Goal: Task Accomplishment & Management: Manage account settings

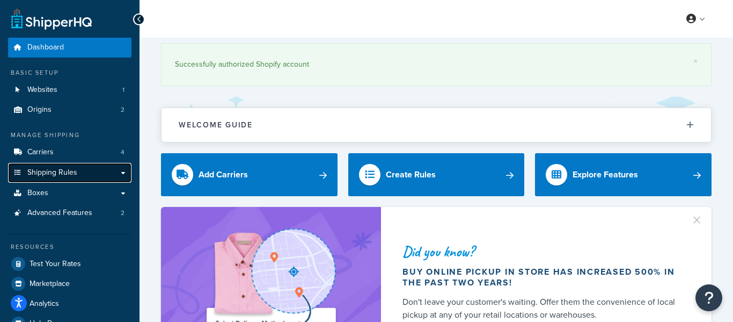
click at [100, 172] on link "Shipping Rules" at bounding box center [69, 173] width 123 height 20
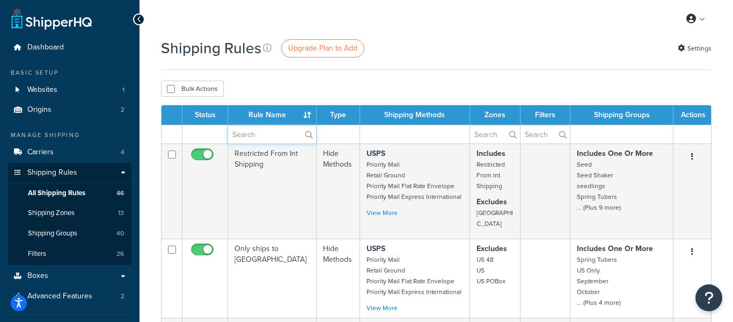
click at [273, 136] on input "text" at bounding box center [272, 134] width 88 height 18
type input "heat"
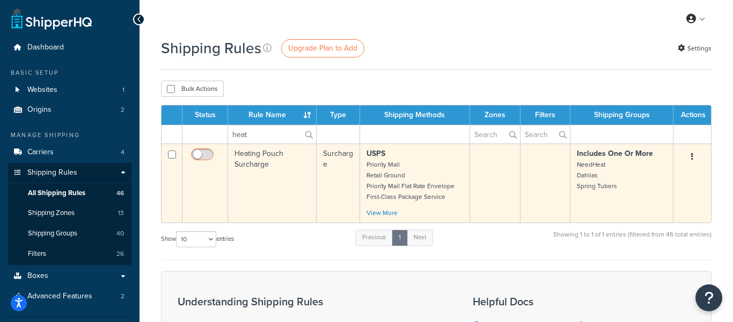
click at [203, 154] on input "checkbox" at bounding box center [204, 156] width 30 height 13
checkbox input "false"
click at [186, 160] on td at bounding box center [206, 182] width 46 height 79
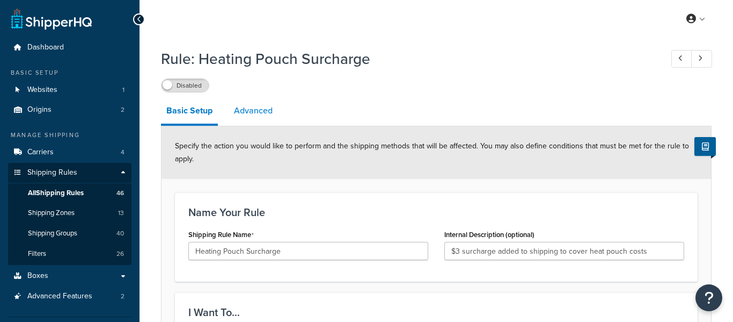
click at [250, 116] on link "Advanced" at bounding box center [253, 111] width 49 height 26
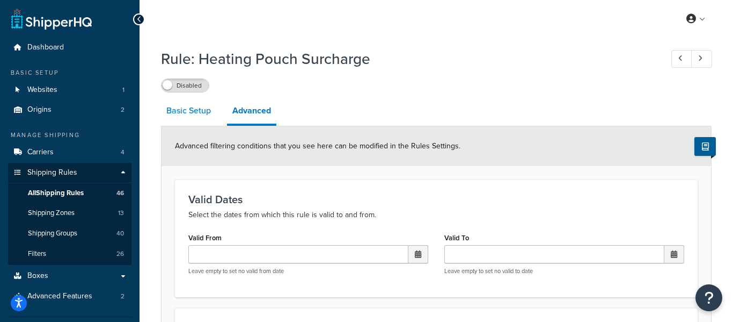
click at [202, 108] on link "Basic Setup" at bounding box center [188, 111] width 55 height 26
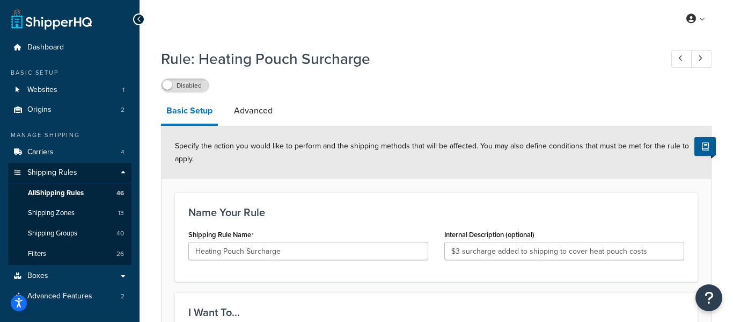
click at [205, 86] on label "Disabled" at bounding box center [185, 85] width 47 height 13
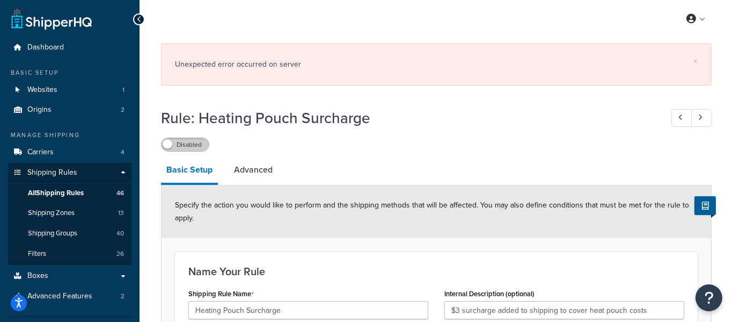
click at [196, 145] on label "Disabled" at bounding box center [185, 144] width 47 height 13
click at [196, 145] on div "Disabled" at bounding box center [436, 143] width 551 height 15
click at [196, 145] on label "Disabled" at bounding box center [185, 144] width 47 height 13
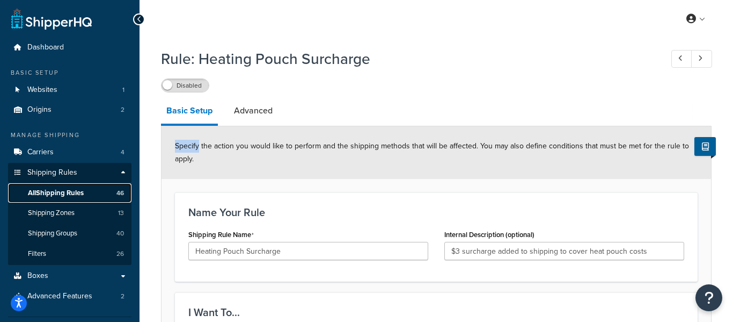
click at [47, 188] on span "All Shipping Rules" at bounding box center [56, 192] width 56 height 9
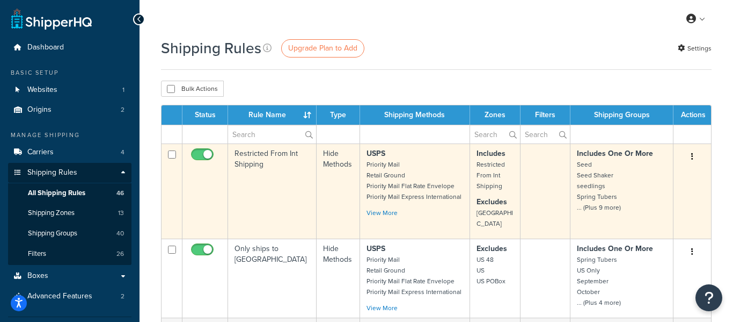
click at [285, 161] on td "Restricted From Int Shipping" at bounding box center [272, 190] width 89 height 95
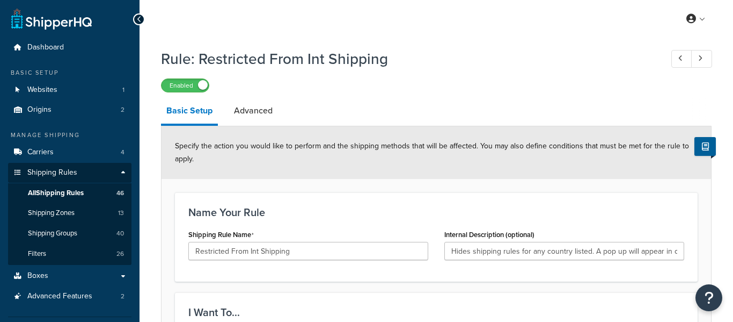
select select "HIDE"
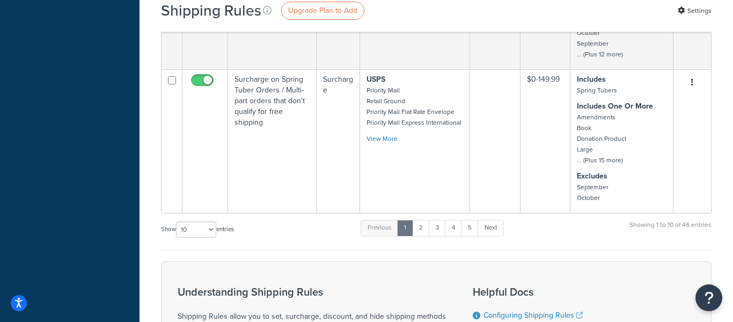
scroll to position [833, 0]
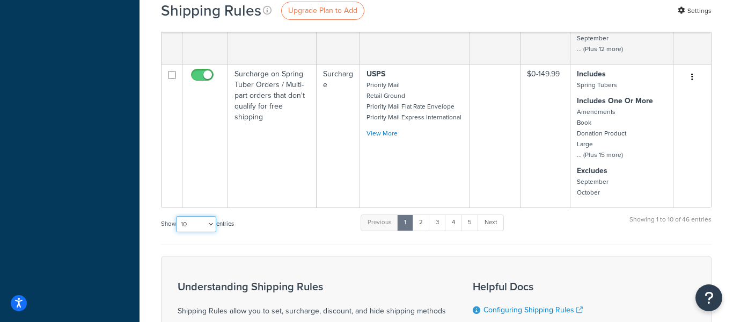
click at [191, 220] on select "10 15 25 50 100 1000" at bounding box center [196, 224] width 40 height 16
select select "50"
click at [177, 216] on select "10 15 25 50 100 1000" at bounding box center [196, 224] width 40 height 16
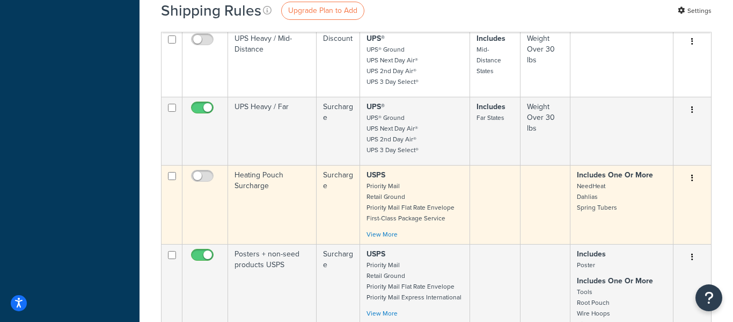
scroll to position [1340, 0]
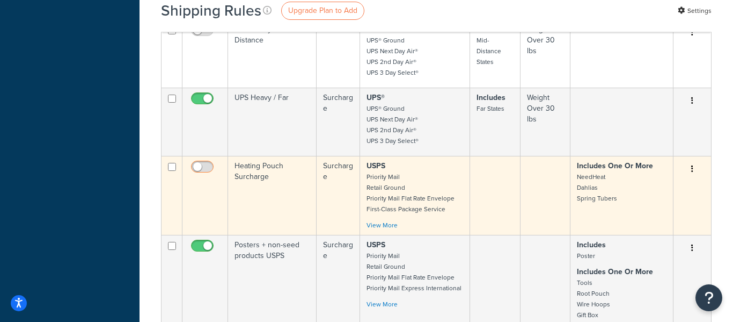
click at [204, 163] on input "checkbox" at bounding box center [204, 169] width 30 height 13
checkbox input "false"
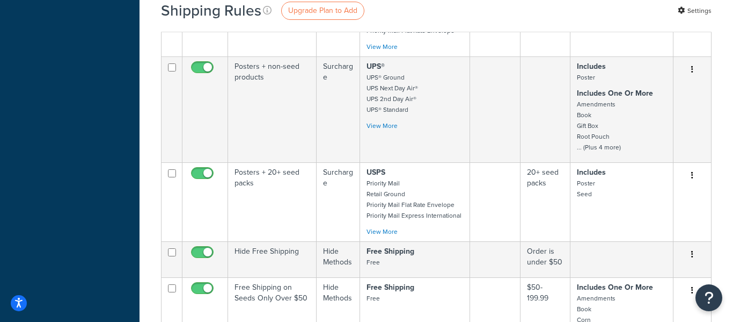
scroll to position [0, 0]
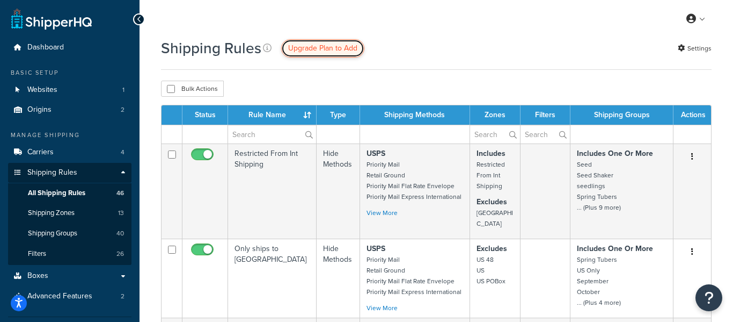
click at [322, 54] on link "Upgrade Plan to Add" at bounding box center [322, 48] width 83 height 18
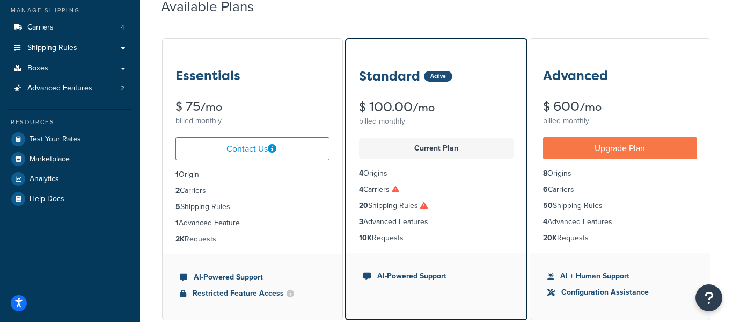
scroll to position [126, 0]
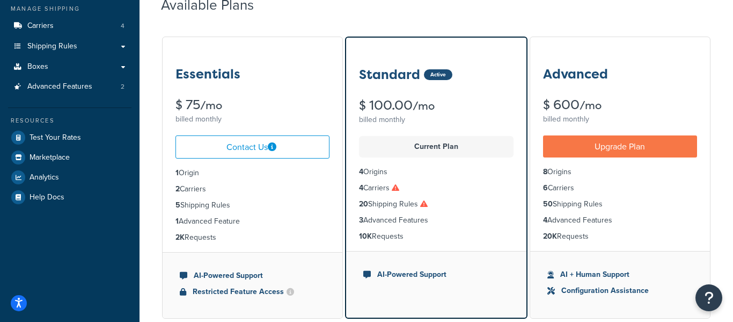
click at [385, 275] on li "AI-Powered Support" at bounding box center [435, 274] width 145 height 12
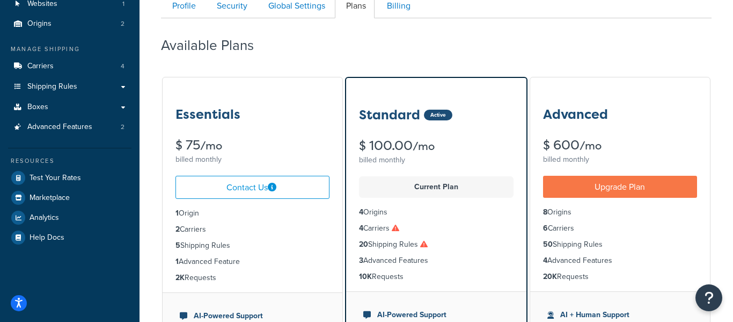
scroll to position [0, 0]
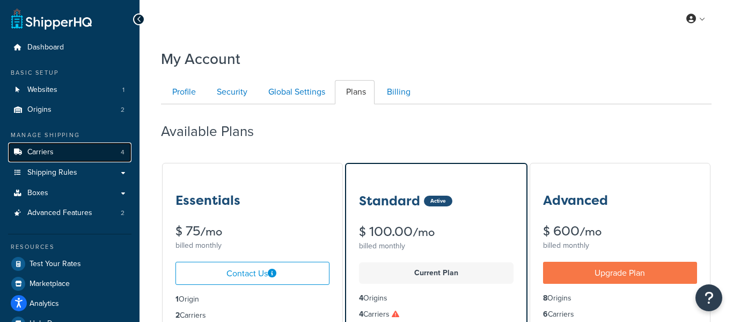
click at [85, 144] on link "Carriers 4" at bounding box center [69, 152] width 123 height 20
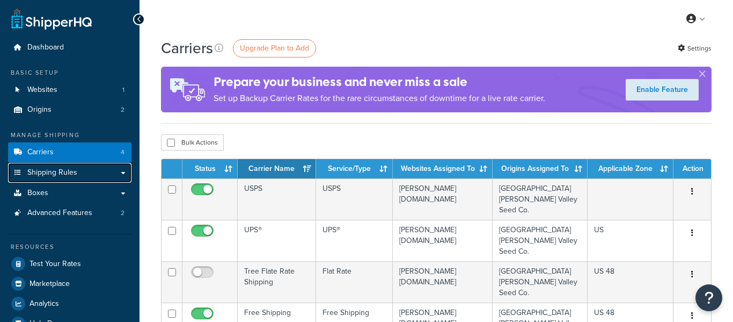
click at [79, 173] on link "Shipping Rules" at bounding box center [69, 173] width 123 height 20
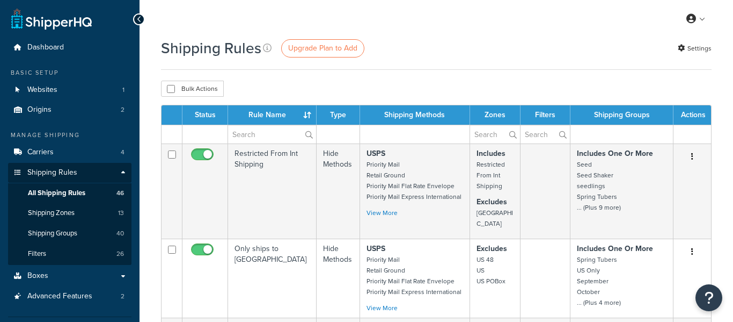
select select "50"
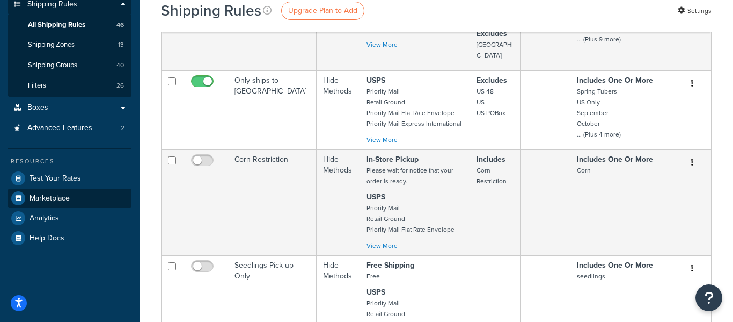
scroll to position [169, 0]
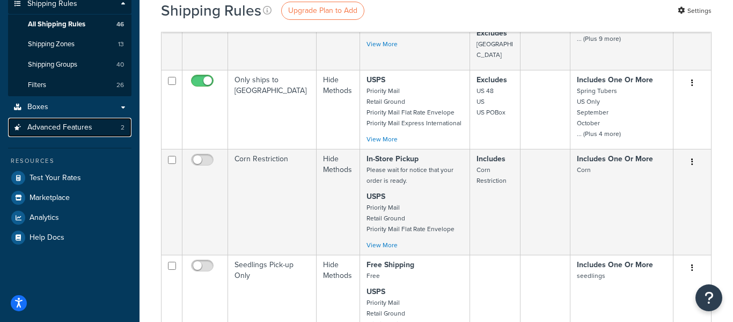
click at [92, 129] on link "Advanced Features 2" at bounding box center [69, 128] width 123 height 20
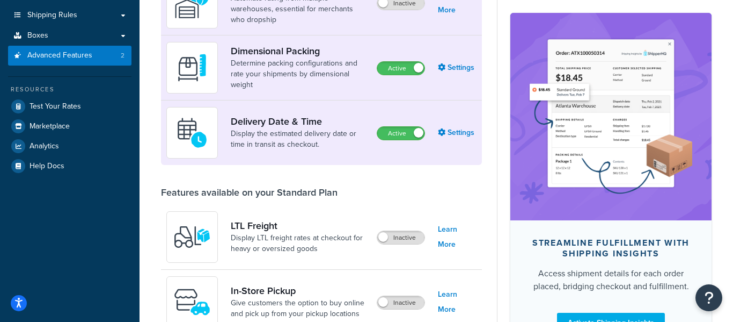
scroll to position [229, 0]
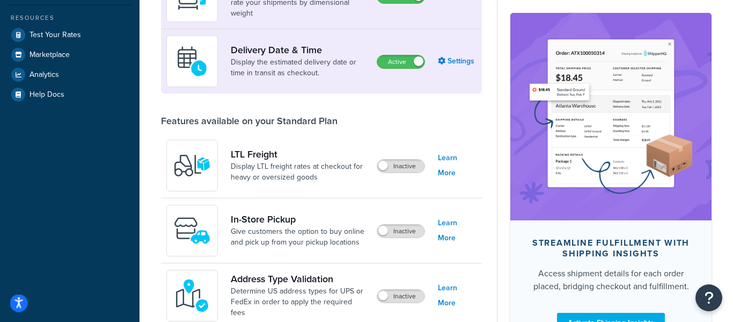
click at [22, 301] on icon "Open accessiBe: accessibility options, statement and help" at bounding box center [18, 302] width 9 height 11
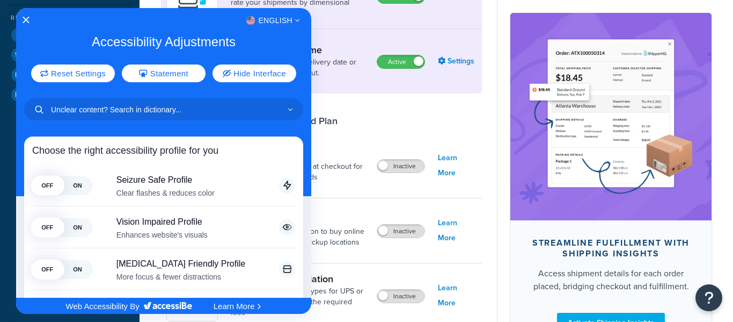
click at [12, 144] on div at bounding box center [366, 161] width 733 height 322
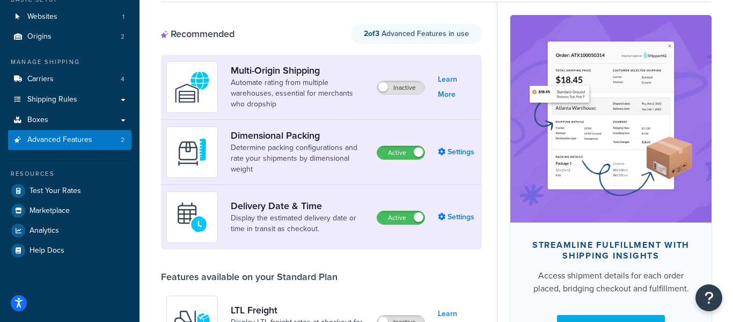
scroll to position [0, 0]
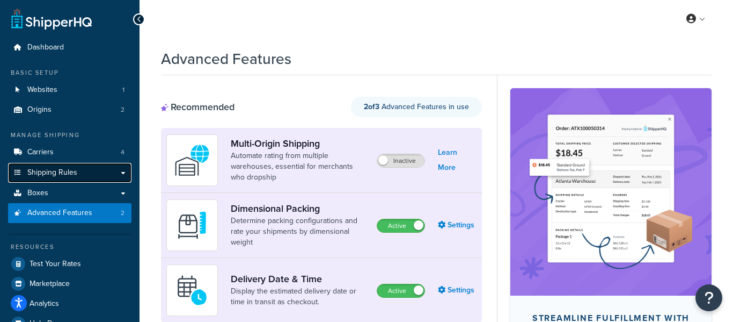
click at [44, 163] on link "Shipping Rules" at bounding box center [69, 173] width 123 height 20
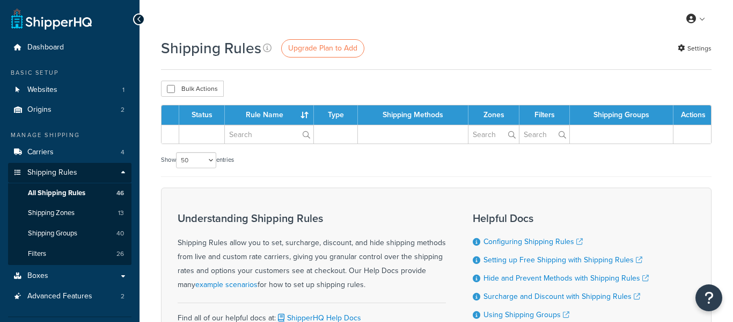
select select "50"
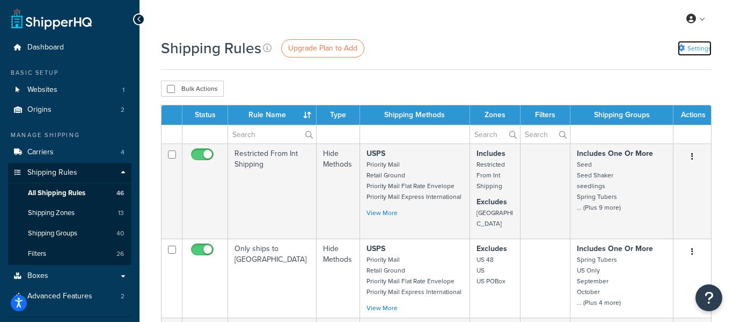
click at [703, 52] on link "Settings" at bounding box center [695, 48] width 34 height 15
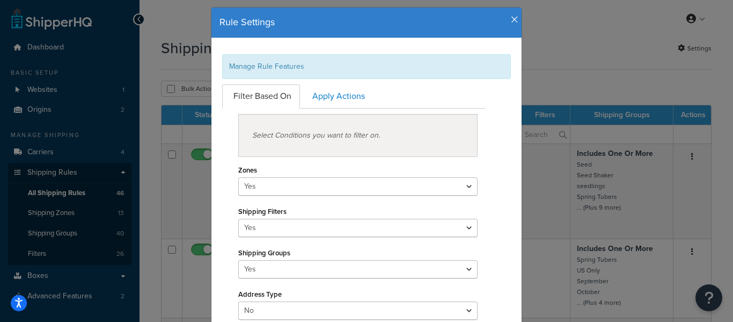
scroll to position [22, 0]
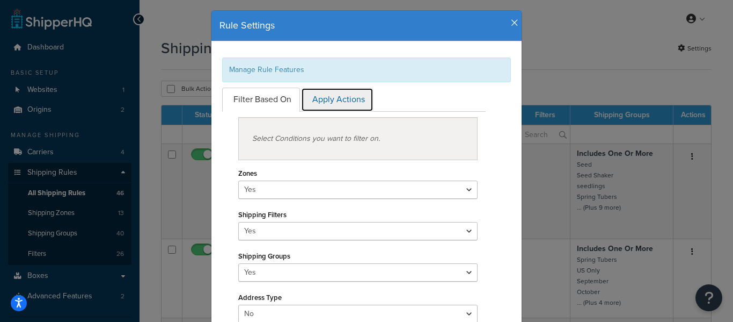
click at [317, 101] on link "Apply Actions" at bounding box center [337, 100] width 72 height 24
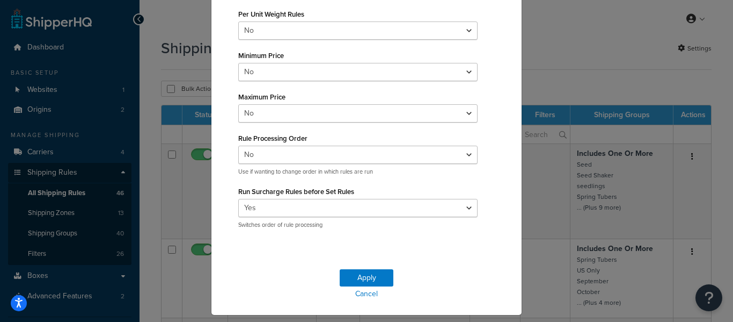
scroll to position [248, 0]
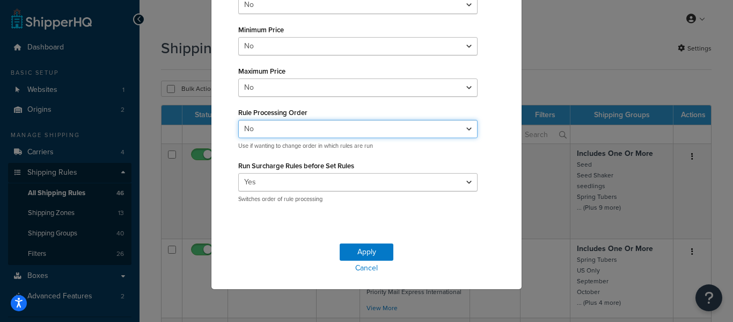
click at [286, 120] on select "Yes No" at bounding box center [357, 129] width 239 height 18
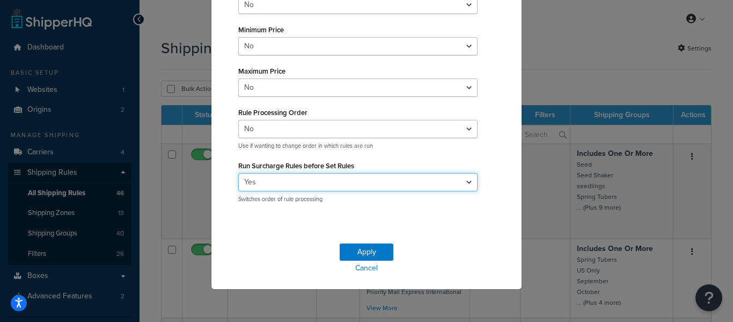
click at [264, 181] on select "Yes No" at bounding box center [357, 182] width 239 height 18
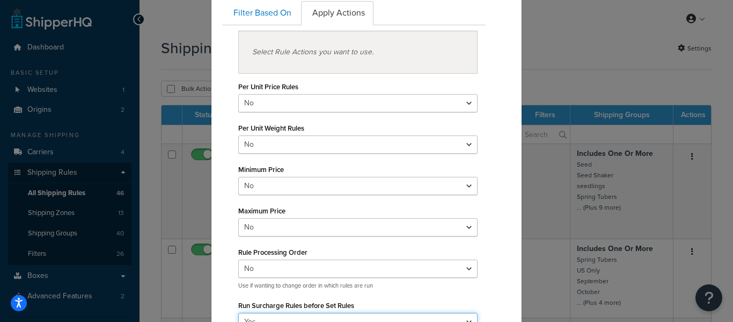
scroll to position [96, 0]
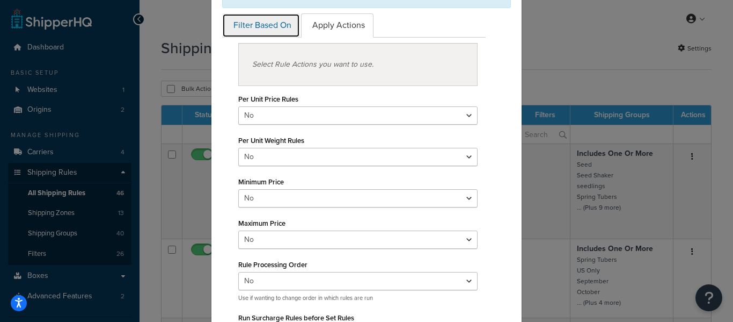
click at [263, 27] on link "Filter Based On" at bounding box center [261, 25] width 78 height 24
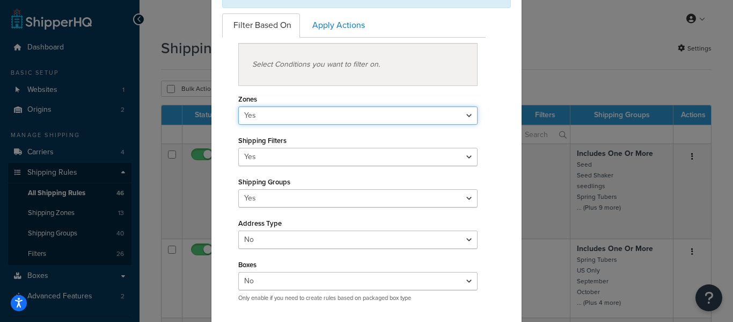
click at [298, 113] on select "Yes No" at bounding box center [357, 115] width 239 height 18
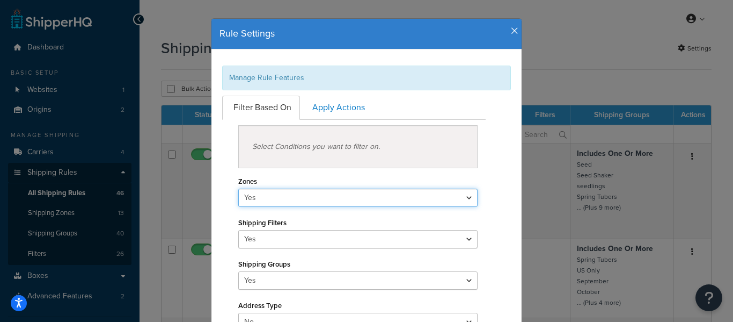
scroll to position [0, 0]
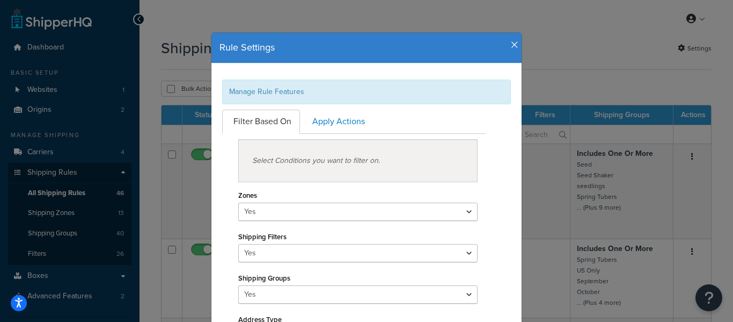
click at [510, 47] on h4 "Rule Settings" at bounding box center [367, 48] width 294 height 14
click at [519, 38] on div "Rule Settings" at bounding box center [367, 48] width 310 height 31
click at [513, 45] on icon "button" at bounding box center [515, 45] width 8 height 10
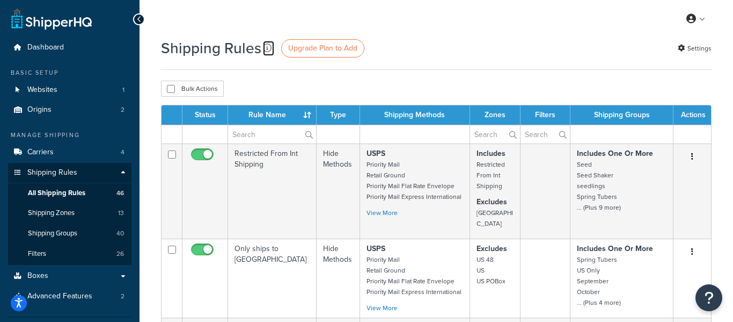
click at [266, 49] on icon at bounding box center [267, 47] width 9 height 9
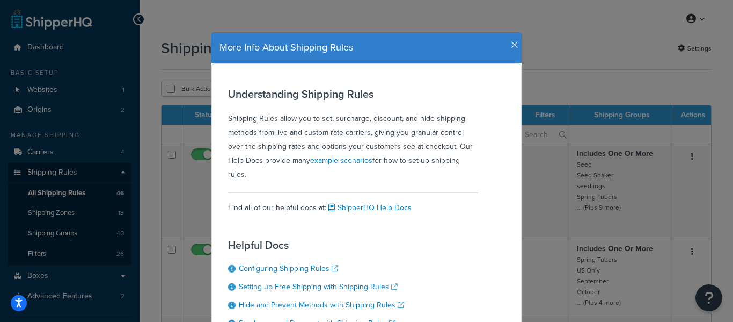
click at [521, 50] on div "More Info About Shipping Rules" at bounding box center [367, 48] width 310 height 31
click at [513, 40] on icon "button" at bounding box center [515, 45] width 8 height 10
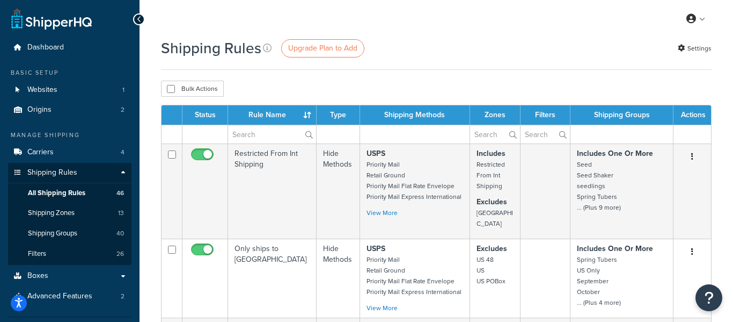
click at [460, 21] on div "My Profile Billing Global Settings Contact Us Logout" at bounding box center [437, 19] width 594 height 38
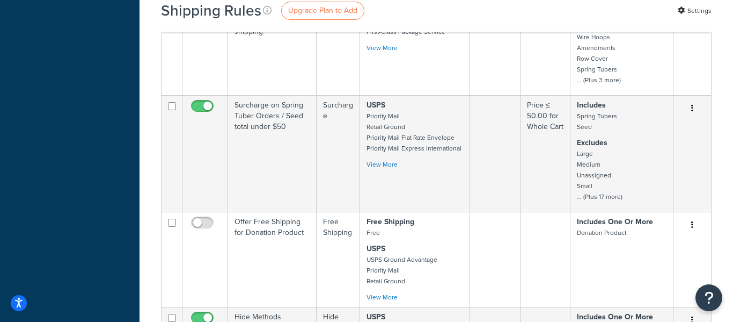
scroll to position [2715, 0]
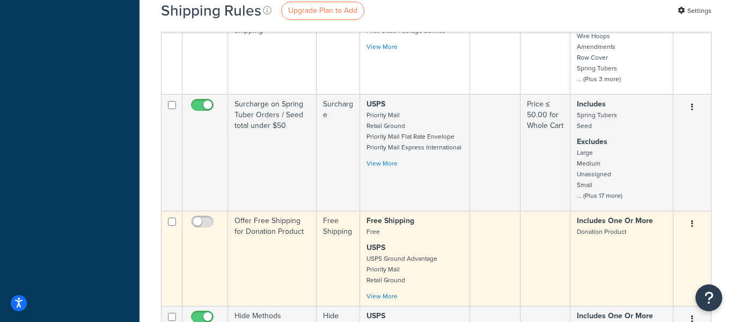
click at [694, 215] on button "button" at bounding box center [692, 223] width 15 height 17
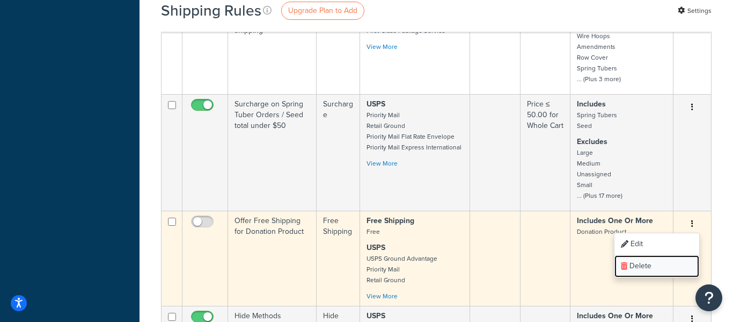
click at [664, 255] on link "Delete" at bounding box center [657, 266] width 85 height 22
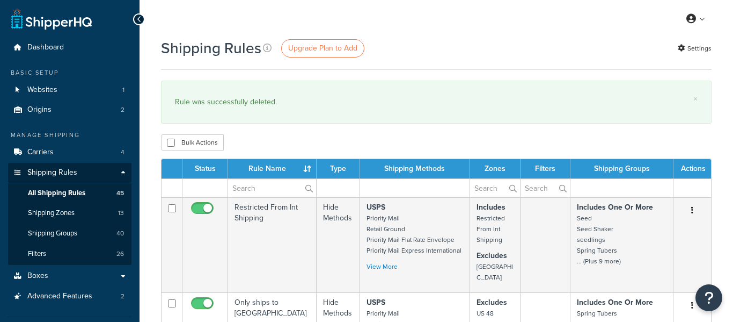
select select "50"
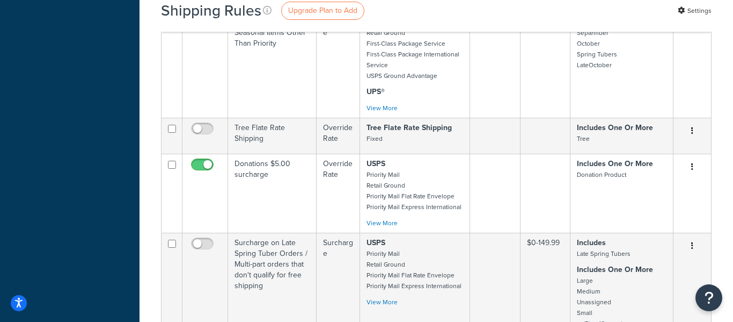
scroll to position [3643, 0]
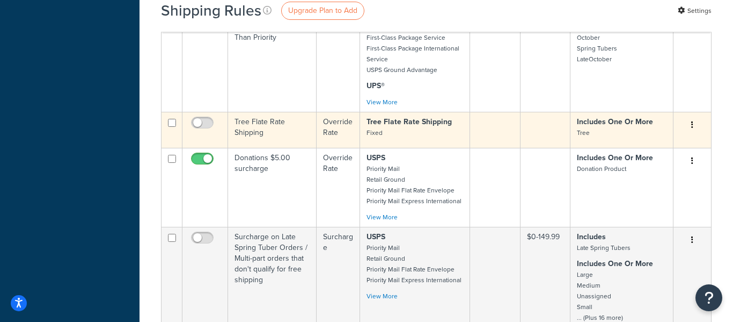
click at [275, 112] on td "Tree Flate Rate Shipping" at bounding box center [272, 130] width 89 height 36
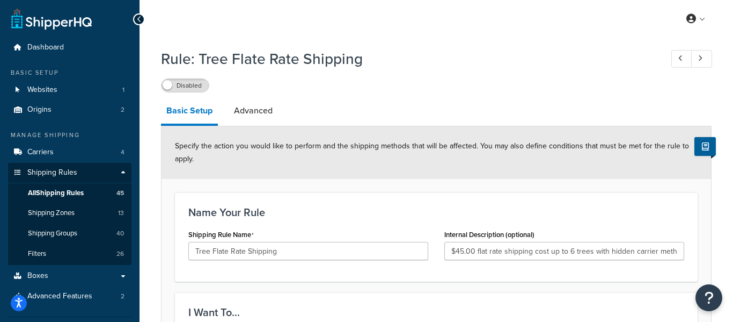
click at [81, 24] on link at bounding box center [51, 18] width 81 height 21
click at [75, 21] on link at bounding box center [51, 18] width 81 height 21
click at [50, 43] on span "Dashboard" at bounding box center [45, 47] width 37 height 9
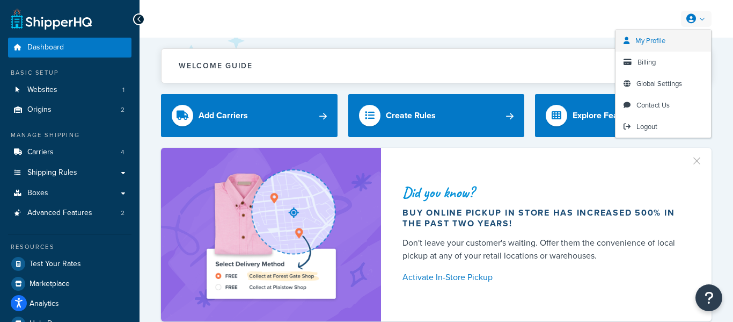
click at [673, 46] on link "My Profile" at bounding box center [664, 40] width 96 height 21
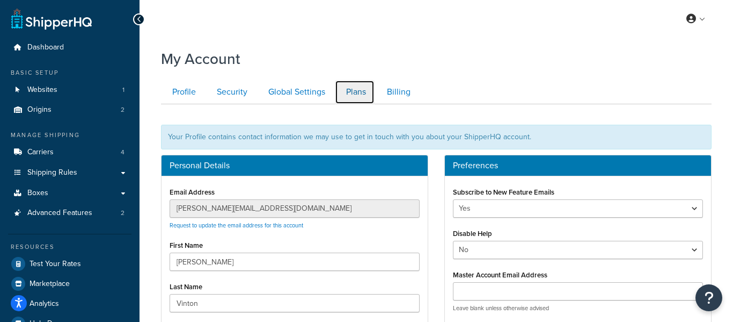
click at [374, 96] on link "Plans" at bounding box center [355, 92] width 40 height 24
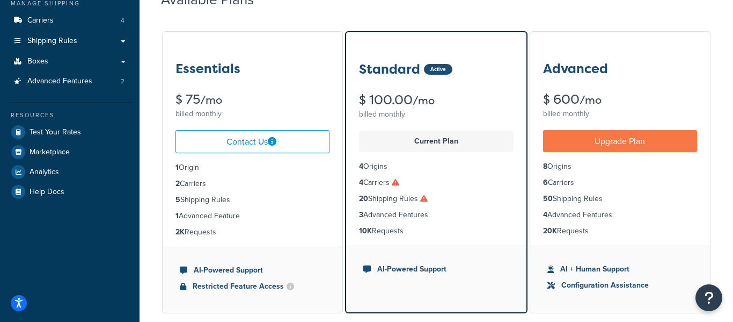
scroll to position [132, 0]
click at [428, 196] on icon at bounding box center [424, 198] width 8 height 8
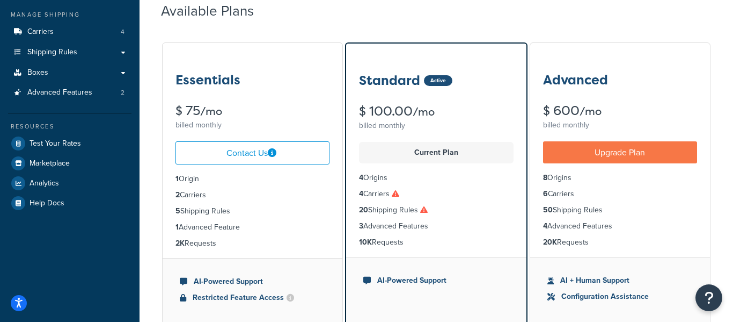
scroll to position [115, 0]
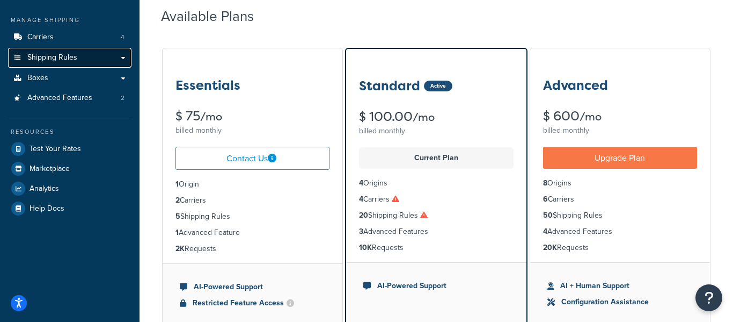
click at [36, 61] on span "Shipping Rules" at bounding box center [52, 57] width 50 height 9
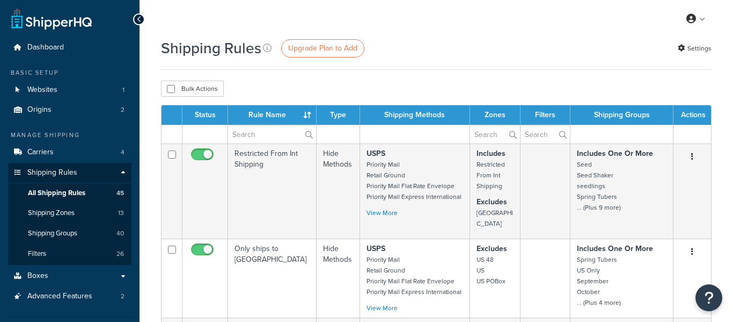
select select "50"
click at [170, 85] on input "checkbox" at bounding box center [171, 89] width 8 height 8
checkbox input "true"
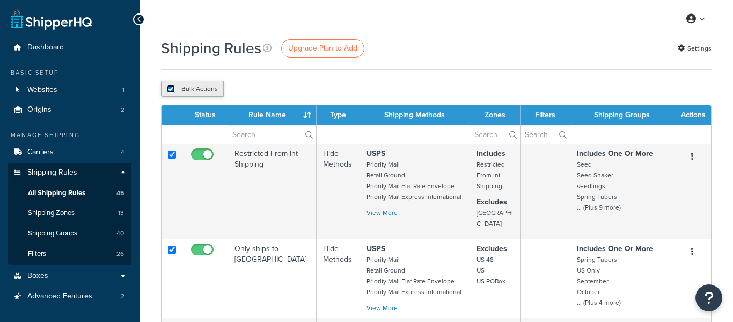
checkbox input "true"
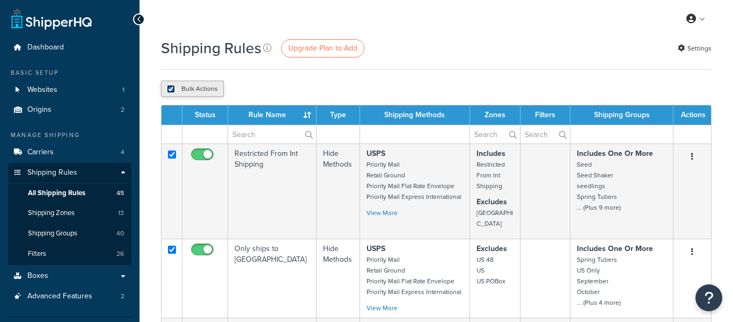
checkbox input "true"
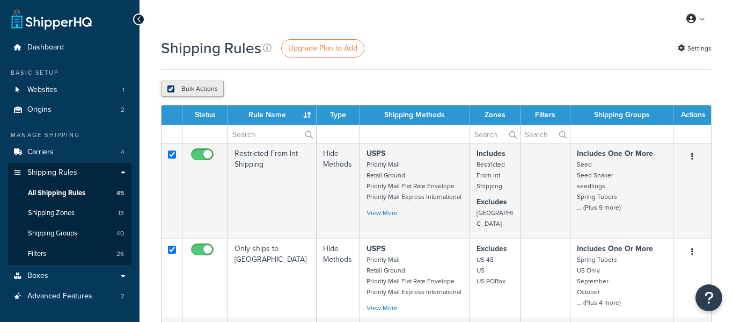
checkbox input "true"
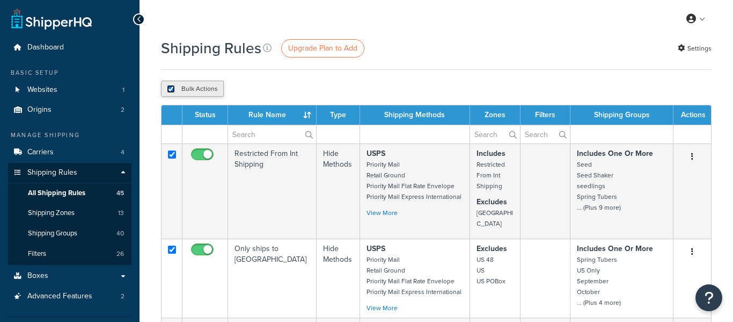
checkbox input "true"
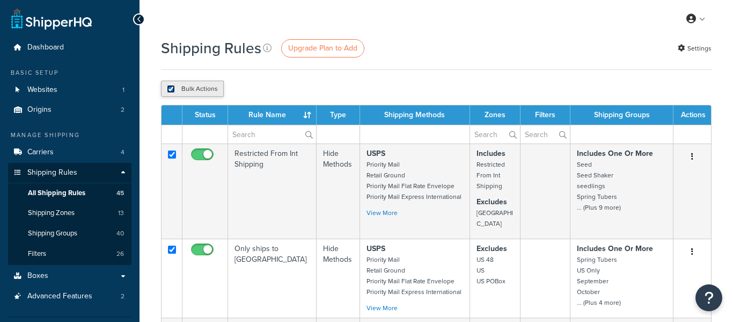
checkbox input "true"
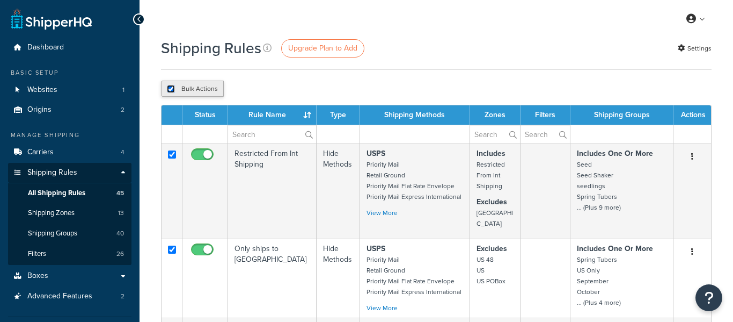
checkbox input "true"
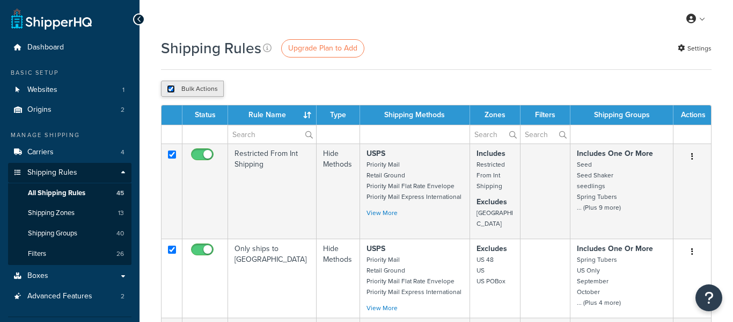
checkbox input "true"
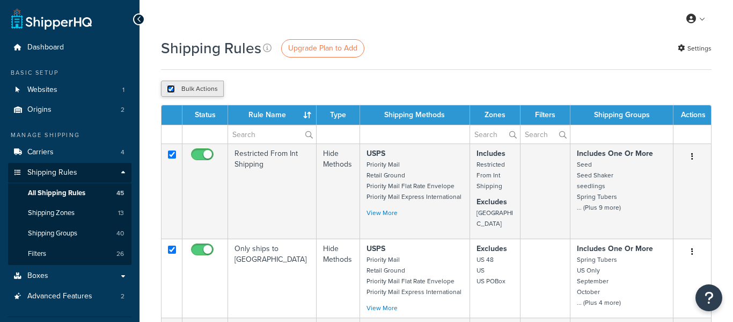
checkbox input "true"
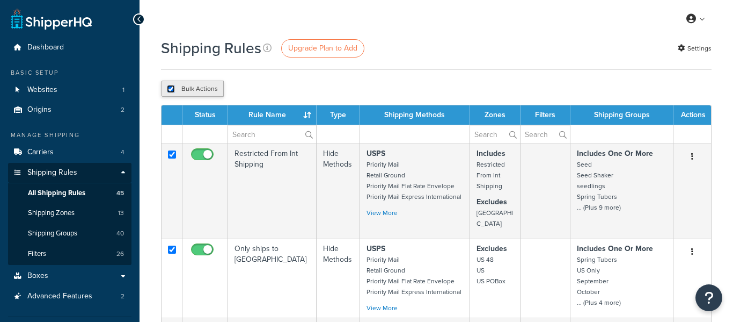
checkbox input "true"
click at [170, 86] on input "checkbox" at bounding box center [171, 89] width 8 height 8
checkbox input "false"
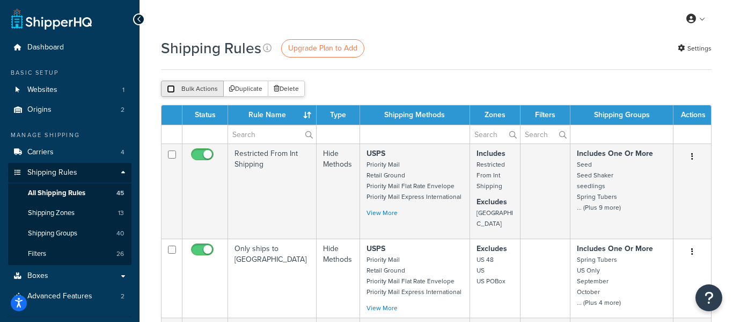
checkbox input "false"
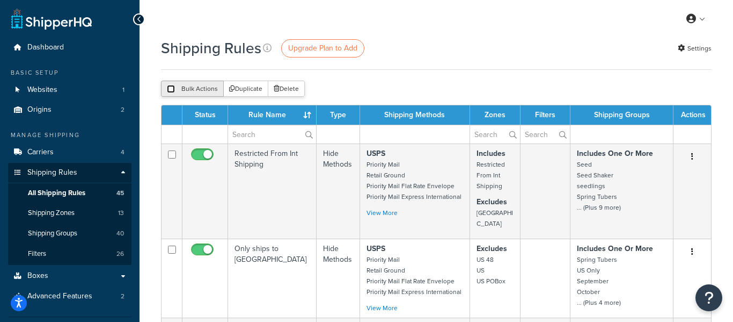
checkbox input "false"
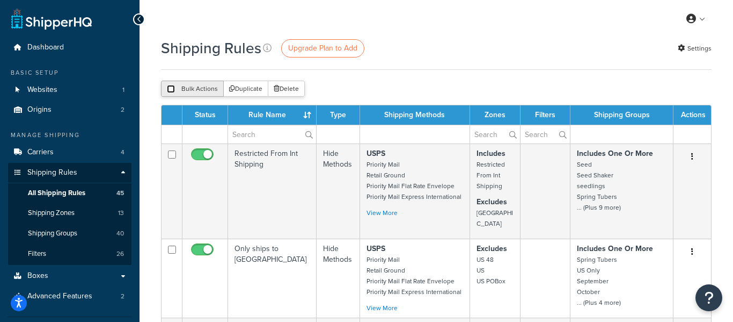
checkbox input "false"
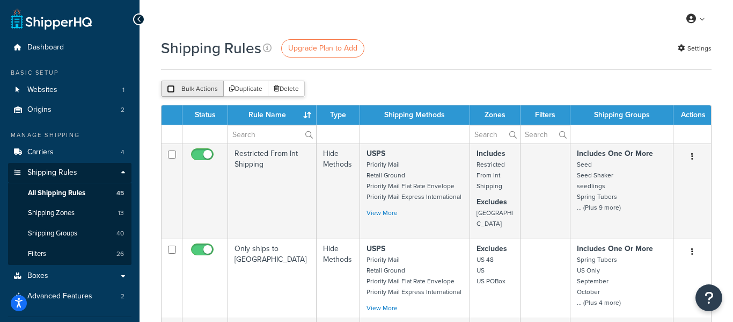
checkbox input "false"
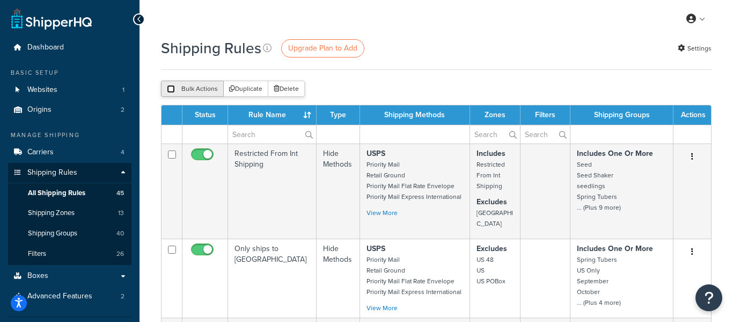
checkbox input "false"
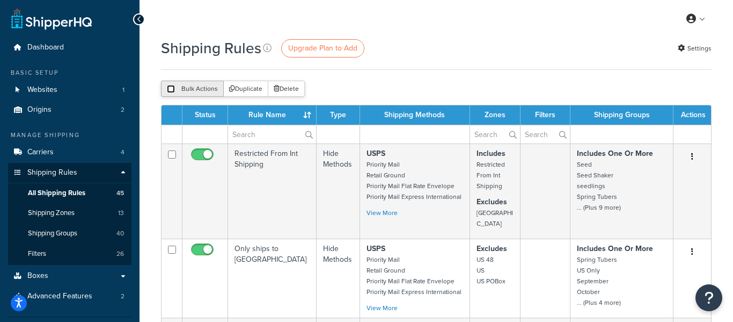
checkbox input "false"
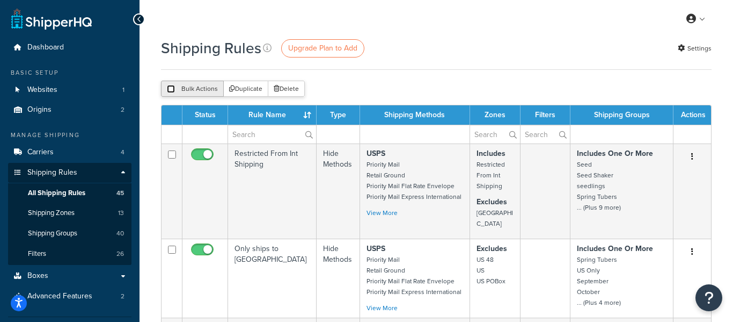
checkbox input "false"
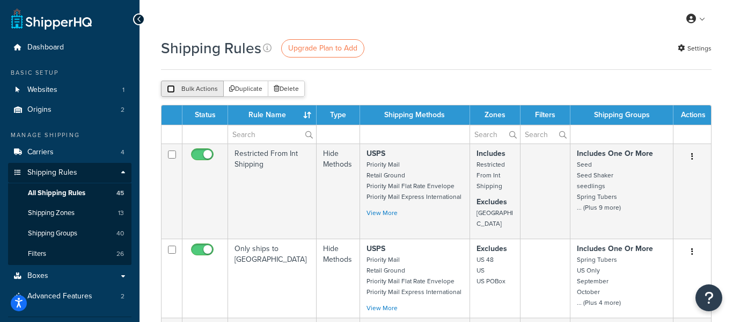
checkbox input "false"
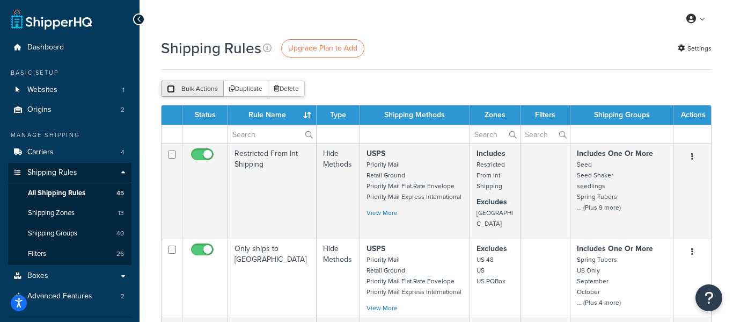
checkbox input "false"
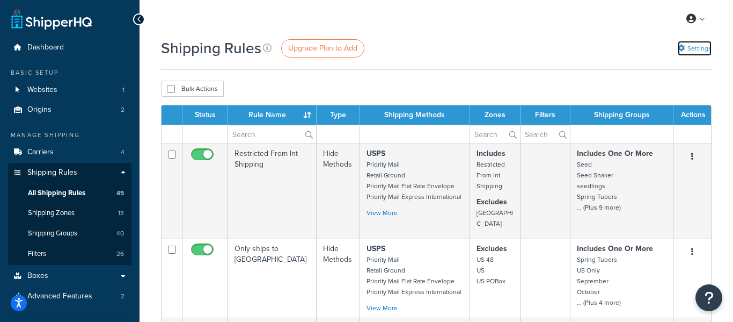
click at [685, 54] on link "Settings" at bounding box center [695, 48] width 34 height 15
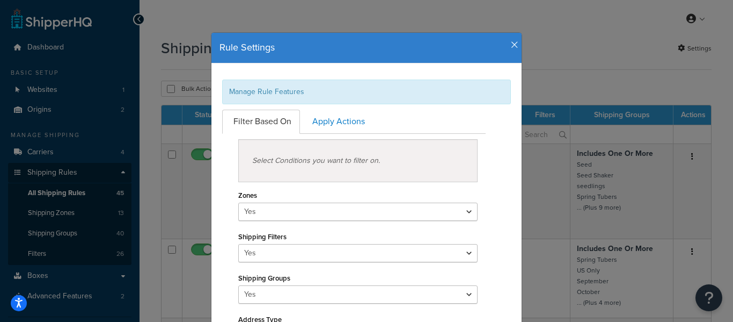
click at [516, 43] on icon "button" at bounding box center [515, 45] width 8 height 10
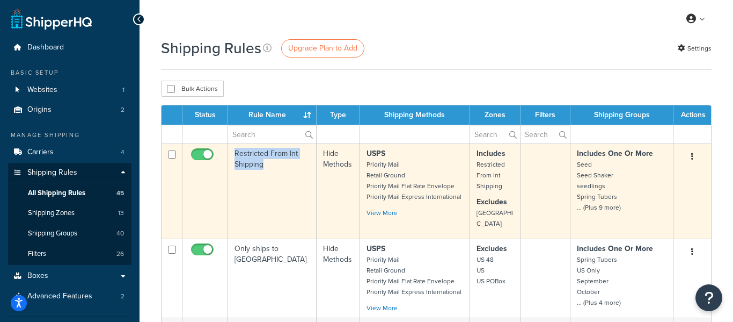
drag, startPoint x: 234, startPoint y: 149, endPoint x: 300, endPoint y: 166, distance: 68.2
click at [301, 166] on td "Restricted From Int Shipping" at bounding box center [272, 190] width 89 height 95
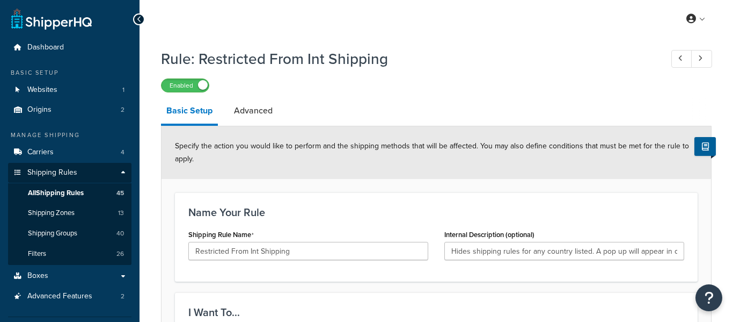
select select "HIDE"
click at [45, 188] on span "All Shipping Rules" at bounding box center [56, 192] width 56 height 9
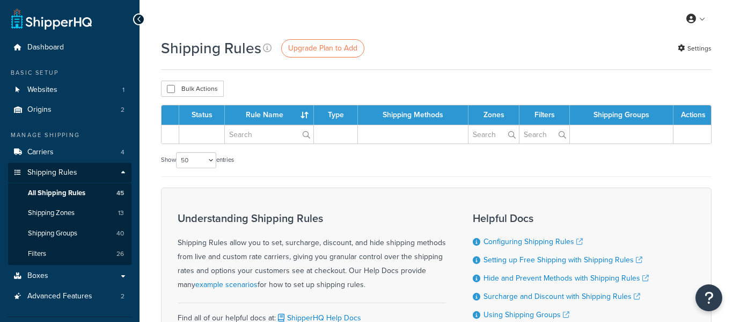
select select "50"
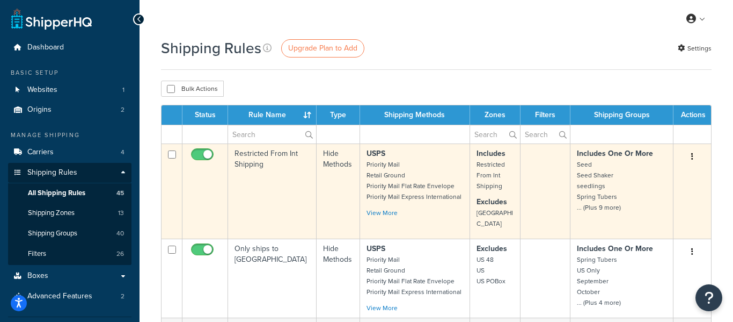
click at [271, 162] on td "Restricted From Int Shipping" at bounding box center [272, 190] width 89 height 95
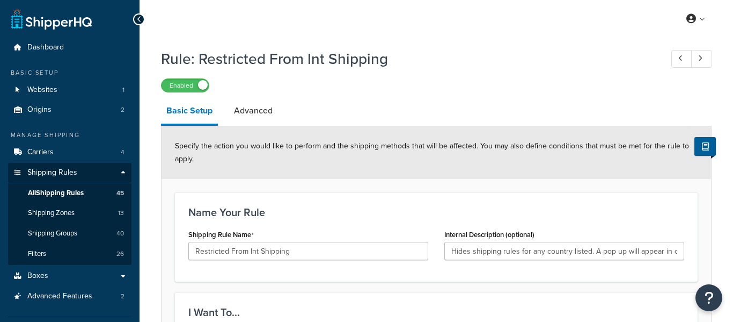
select select "HIDE"
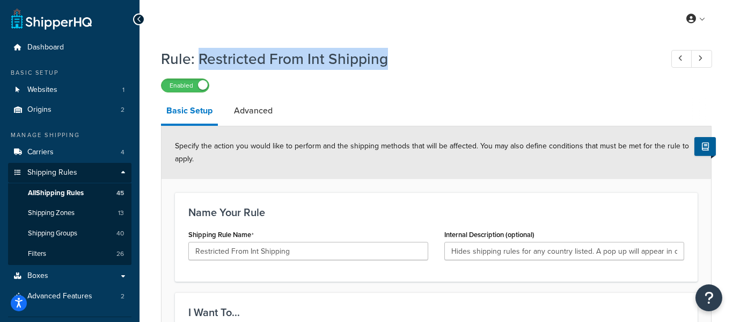
drag, startPoint x: 390, startPoint y: 60, endPoint x: 202, endPoint y: 56, distance: 188.5
click at [202, 56] on h1 "Rule: Restricted From Int Shipping" at bounding box center [406, 58] width 491 height 21
copy h1 "Restricted From Int Shipping"
click at [49, 188] on span "All Shipping Rules" at bounding box center [56, 192] width 56 height 9
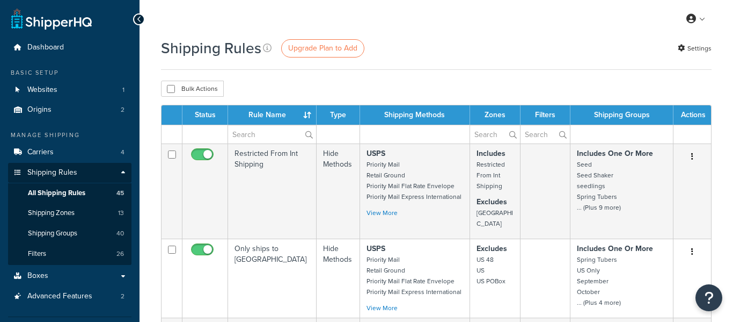
select select "50"
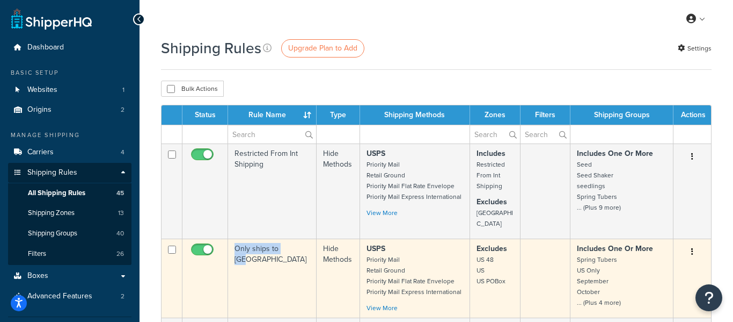
drag, startPoint x: 298, startPoint y: 240, endPoint x: 230, endPoint y: 232, distance: 68.6
click at [230, 238] on td "Only ships to USA" at bounding box center [272, 277] width 89 height 79
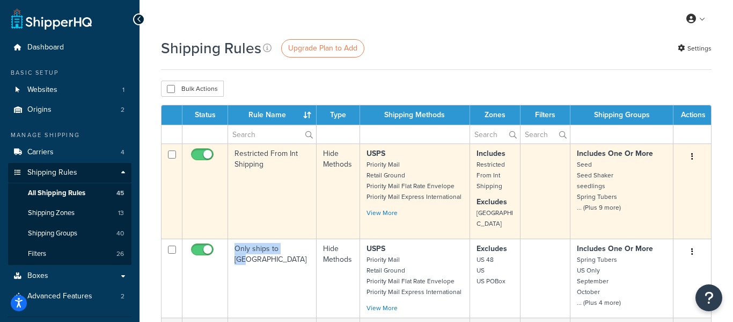
copy td "Only ships to USA"
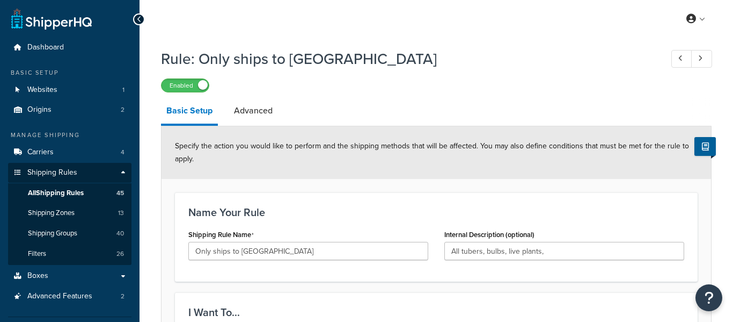
select select "HIDE"
click at [63, 193] on span "All Shipping Rules" at bounding box center [56, 192] width 56 height 9
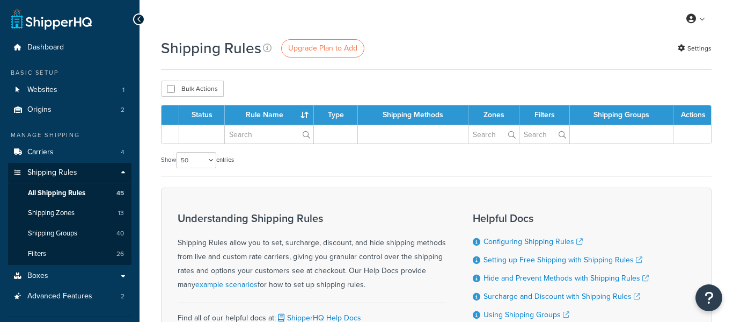
select select "50"
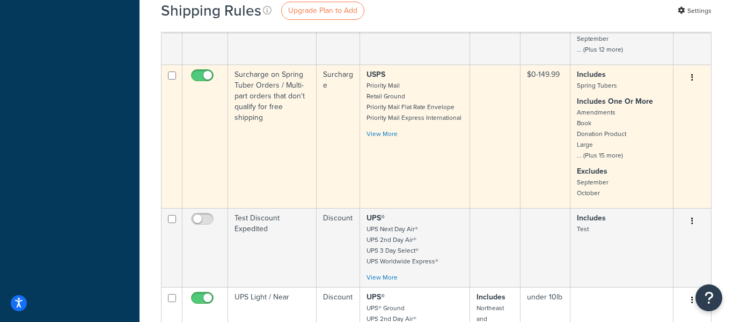
scroll to position [833, 0]
click at [261, 99] on td "Surcharge on Spring Tuber Orders / Multi-part orders that don't qualify for fre…" at bounding box center [272, 134] width 89 height 143
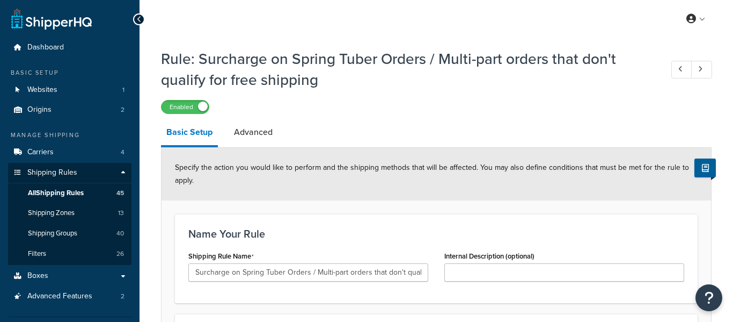
select select "SURCHARGE"
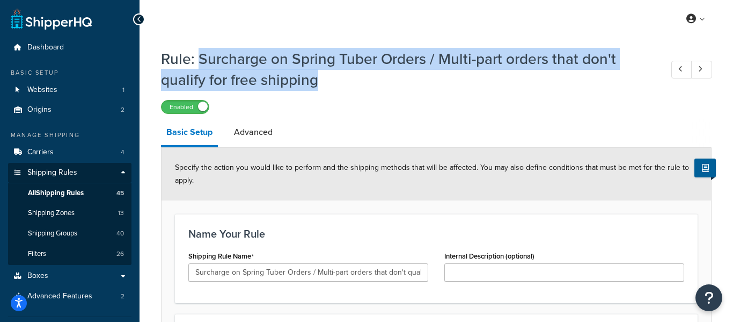
click at [201, 55] on h1 "Rule: Surcharge on Spring Tuber Orders / Multi-part orders that don't qualify f…" at bounding box center [406, 69] width 491 height 42
click at [55, 193] on span "All Shipping Rules" at bounding box center [56, 192] width 56 height 9
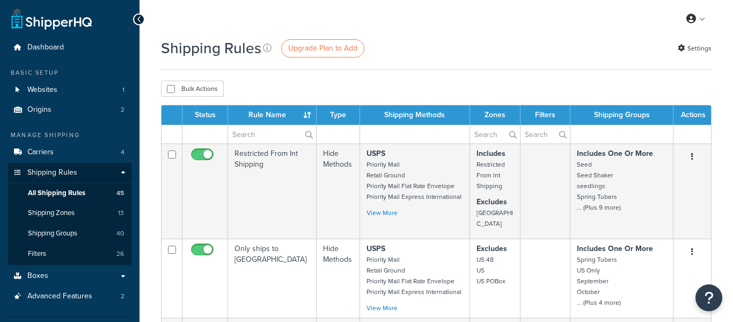
select select "50"
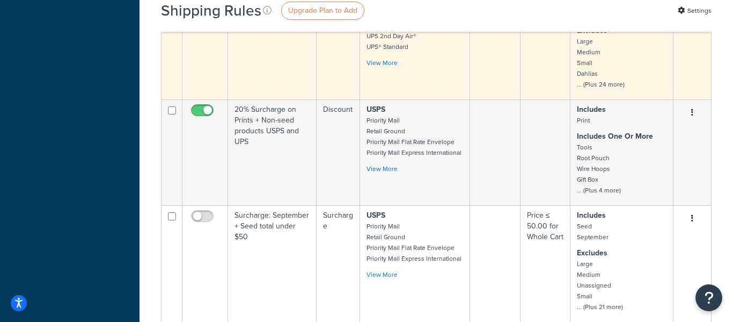
scroll to position [1694, 0]
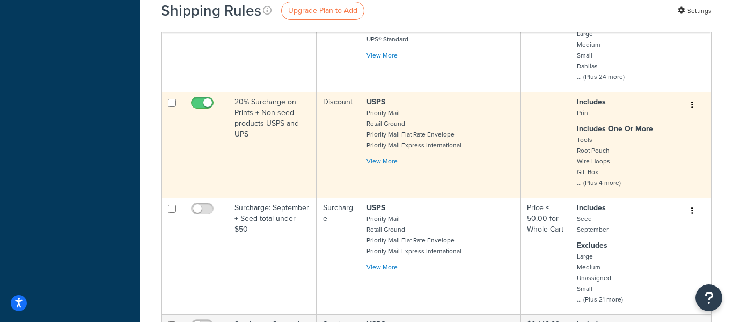
click at [282, 92] on td "20% Surcharge on Prints + Non-seed products USPS and UPS" at bounding box center [272, 145] width 89 height 106
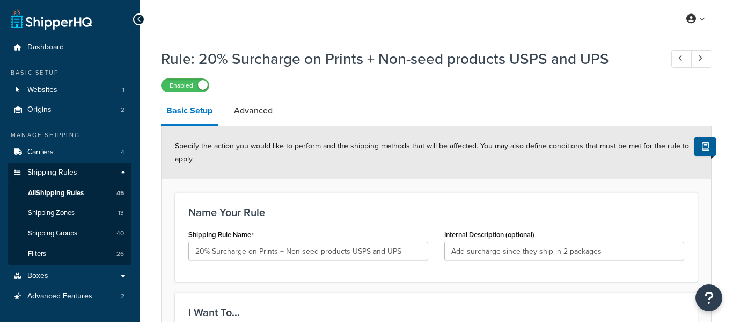
select select "PERCENTAGE"
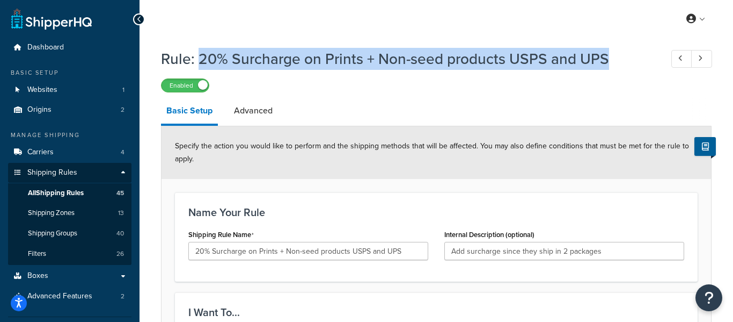
drag, startPoint x: 608, startPoint y: 56, endPoint x: 199, endPoint y: 64, distance: 409.2
click at [199, 64] on h1 "Rule: 20% Surcharge on Prints + Non-seed products USPS and UPS" at bounding box center [406, 58] width 491 height 21
copy h1 "20% Surcharge on Prints + Non-seed products USPS and UPS"
click at [46, 192] on span "All Shipping Rules" at bounding box center [56, 192] width 56 height 9
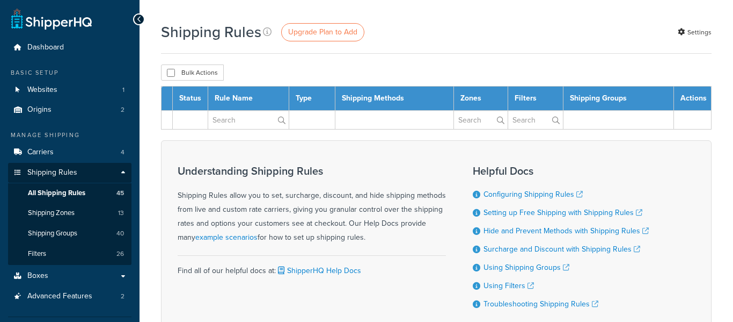
select select "50"
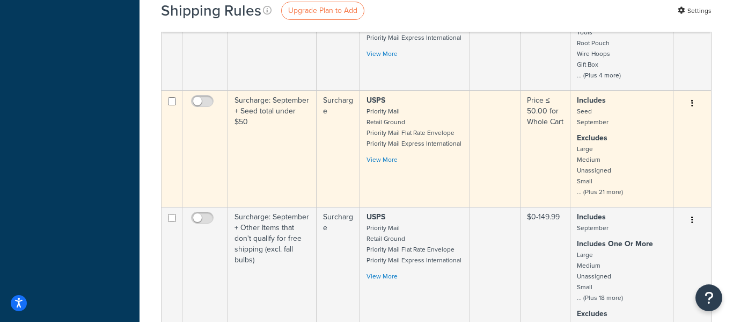
scroll to position [1805, 0]
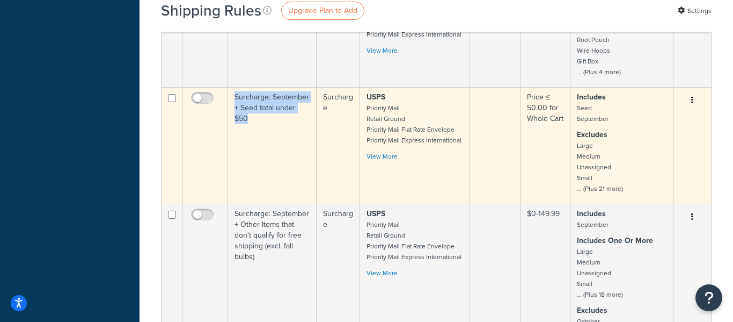
drag, startPoint x: 266, startPoint y: 101, endPoint x: 234, endPoint y: 75, distance: 42.0
click at [234, 87] on td "Surcharge: September + Seed total under $50" at bounding box center [272, 145] width 89 height 116
copy td "Surcharge: September + Seed total under $50"
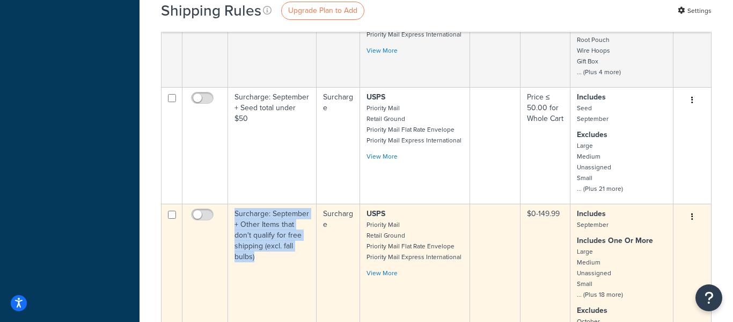
drag, startPoint x: 270, startPoint y: 240, endPoint x: 235, endPoint y: 188, distance: 62.5
click at [235, 203] on td "Surcharge: September + Other Items that don't qualify for free shipping (excl. …" at bounding box center [272, 274] width 89 height 143
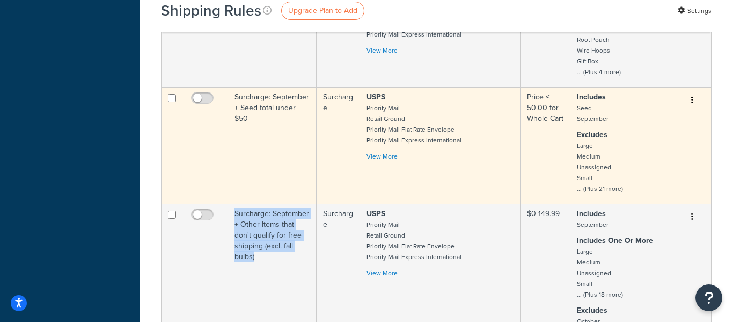
copy td "Surcharge: September + Other Items that don't qualify for free shipping (excl. …"
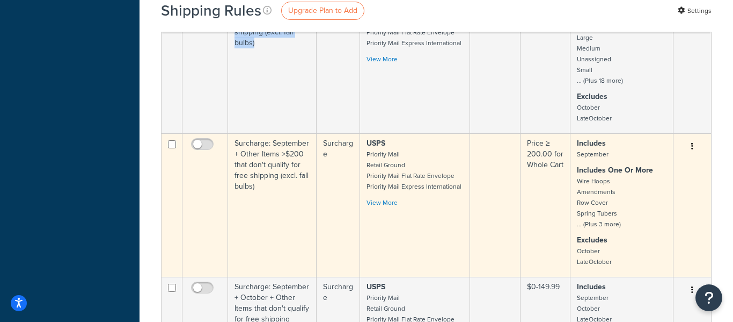
scroll to position [2023, 0]
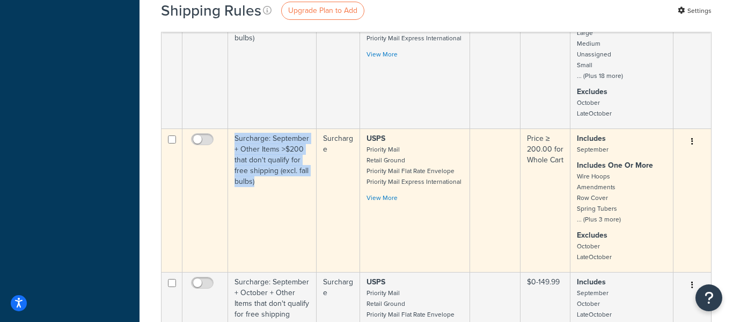
drag, startPoint x: 281, startPoint y: 156, endPoint x: 234, endPoint y: 114, distance: 63.5
click at [234, 128] on td "Surcharge: September + Other Items >$200 that don't qualify for free shipping (…" at bounding box center [272, 199] width 89 height 143
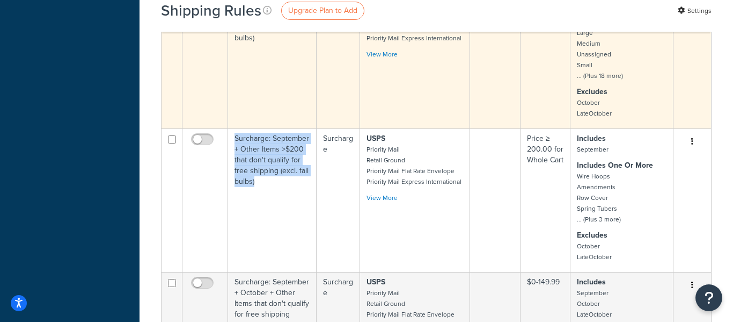
copy td "Surcharge: September + Other Items >$200 that don't qualify for free shipping (…"
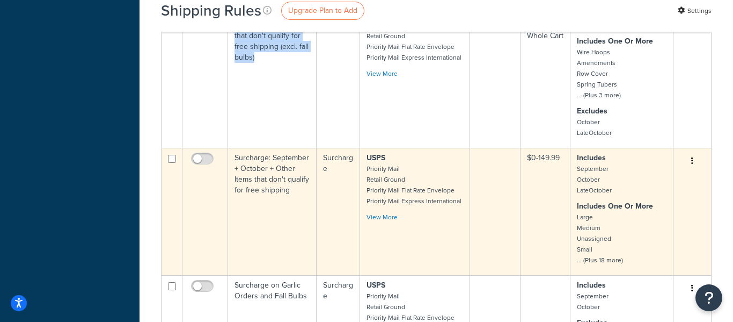
scroll to position [2153, 0]
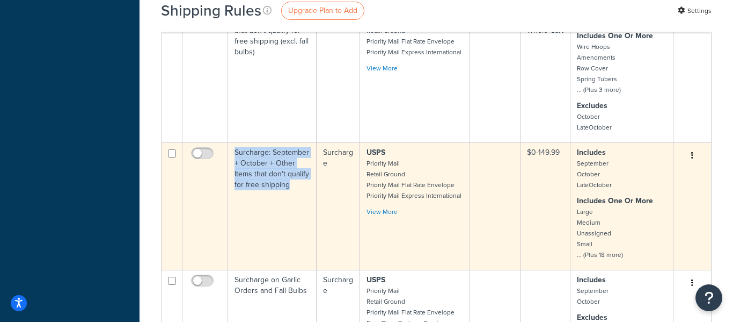
drag, startPoint x: 292, startPoint y: 157, endPoint x: 236, endPoint y: 129, distance: 62.2
click at [236, 142] on td "Surcharge: September + October + Other Items that don't qualify for free shippi…" at bounding box center [272, 205] width 89 height 127
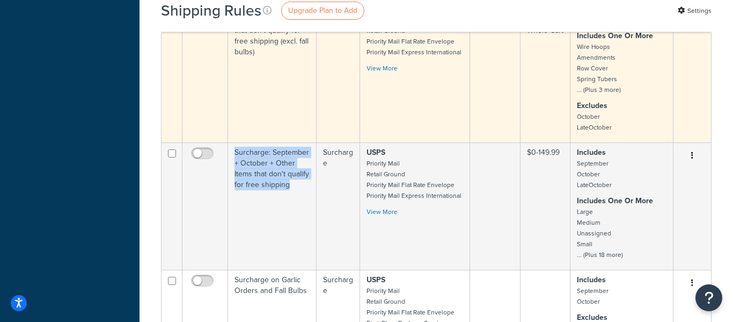
copy td "Surcharge: September + October + Other Items that don't qualify for free shippi…"
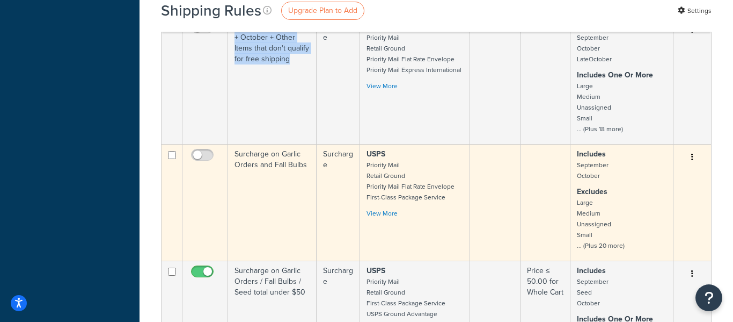
scroll to position [2280, 0]
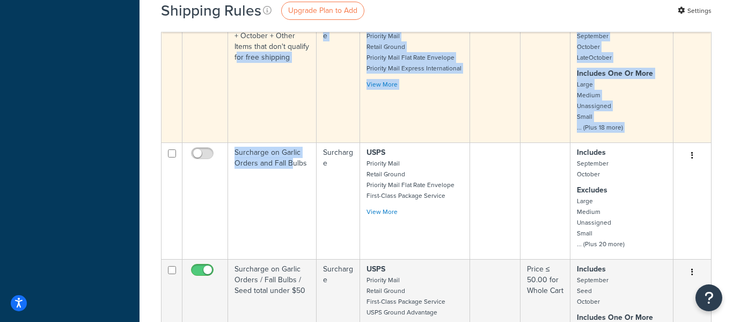
drag, startPoint x: 297, startPoint y: 153, endPoint x: 238, endPoint y: 114, distance: 70.4
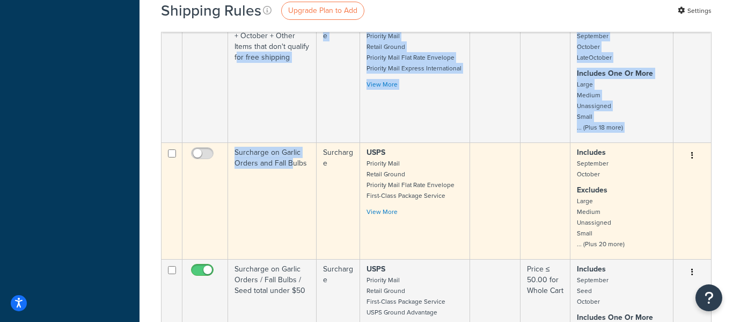
click at [242, 142] on td "Surcharge on Garlic Orders and Fall Bulbs" at bounding box center [272, 200] width 89 height 116
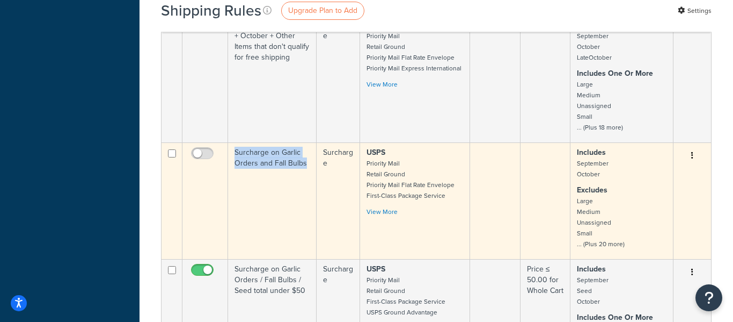
drag, startPoint x: 308, startPoint y: 142, endPoint x: 231, endPoint y: 135, distance: 77.7
click at [231, 142] on td "Surcharge on Garlic Orders and Fall Bulbs" at bounding box center [272, 200] width 89 height 116
copy td "Surcharge on Garlic Orders and Fall Bulbs"
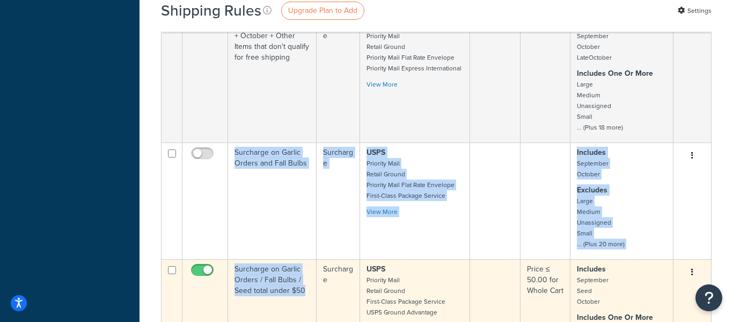
drag, startPoint x: 307, startPoint y: 270, endPoint x: 224, endPoint y: 237, distance: 88.9
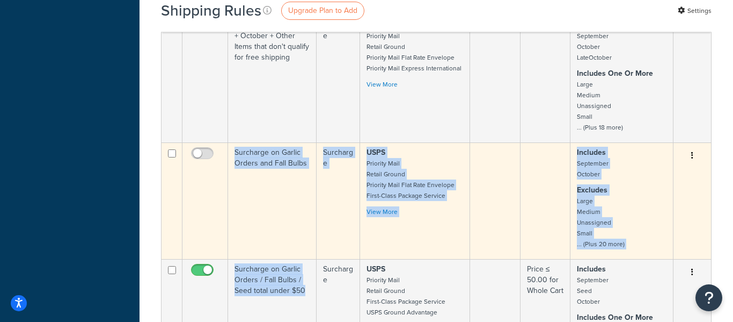
copy tbody "Surcharge on Garlic Orders and Fall Bulbs Surcharge USPS Priority Mail Retail G…"
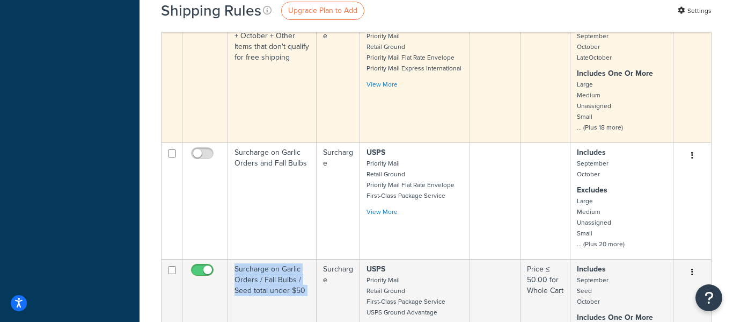
copy td "Surcharge on Garlic Orders / Fall Bulbs / Seed total under $50"
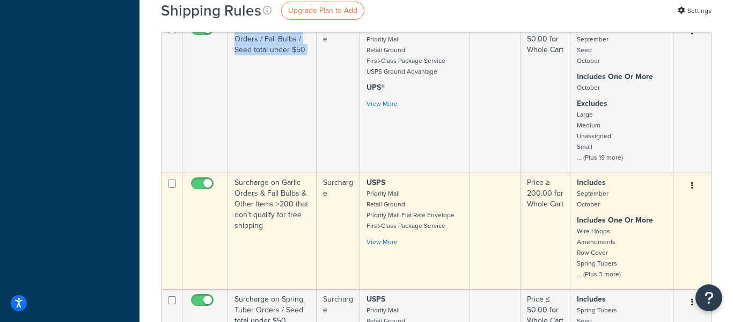
scroll to position [2517, 0]
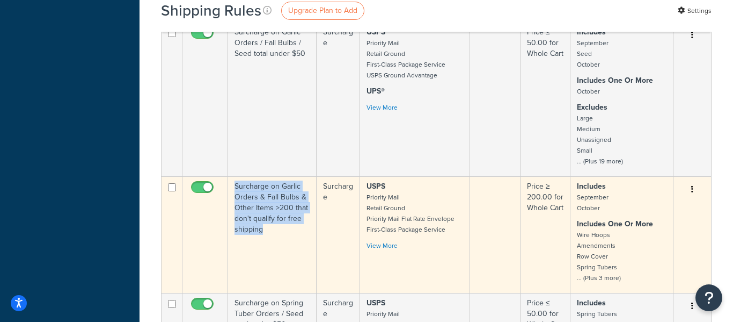
drag, startPoint x: 286, startPoint y: 213, endPoint x: 234, endPoint y: 161, distance: 73.7
click at [234, 176] on td "Surcharge on Garlic Orders & Fall Bulbs & Other Items >200 that don't qualify f…" at bounding box center [272, 234] width 89 height 116
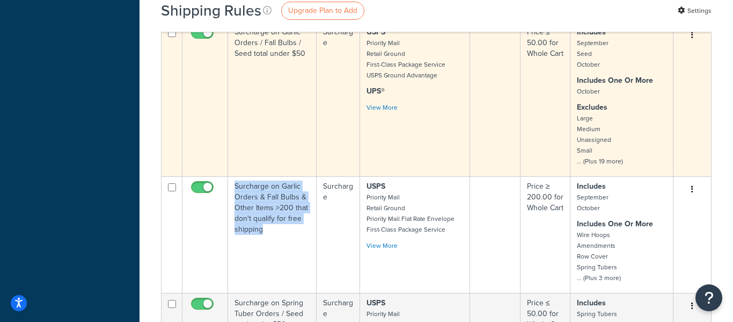
copy td "Surcharge on Garlic Orders & Fall Bulbs & Other Items >200 that don't qualify f…"
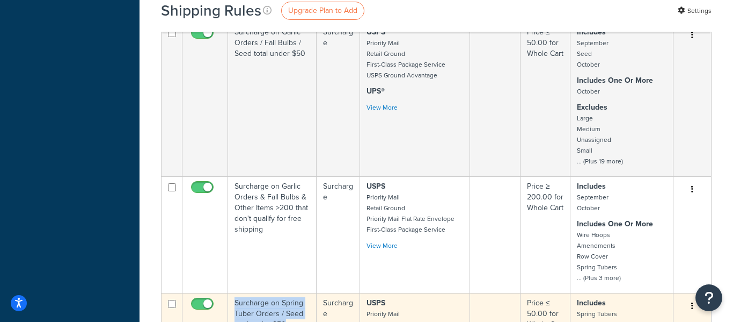
drag, startPoint x: 288, startPoint y: 307, endPoint x: 228, endPoint y: 280, distance: 66.3
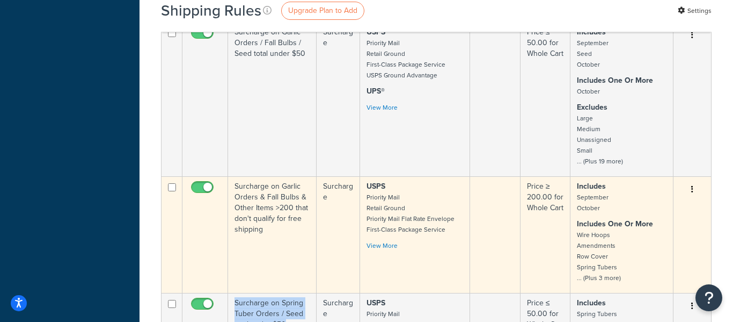
copy tr "Surcharge on Spring Tuber Orders / Seed total under $50"
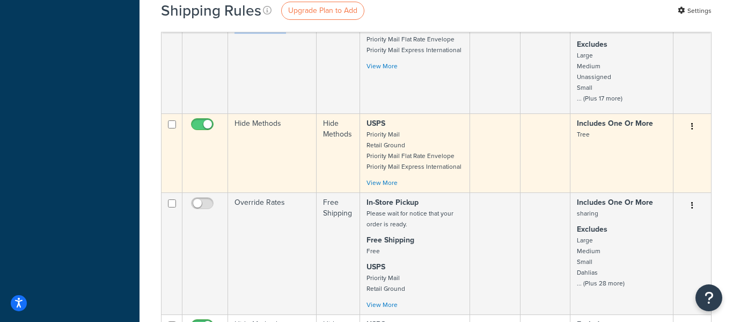
scroll to position [2813, 0]
drag, startPoint x: 294, startPoint y: 114, endPoint x: 236, endPoint y: 98, distance: 60.6
click at [236, 113] on td "Hide Methods" at bounding box center [272, 152] width 89 height 79
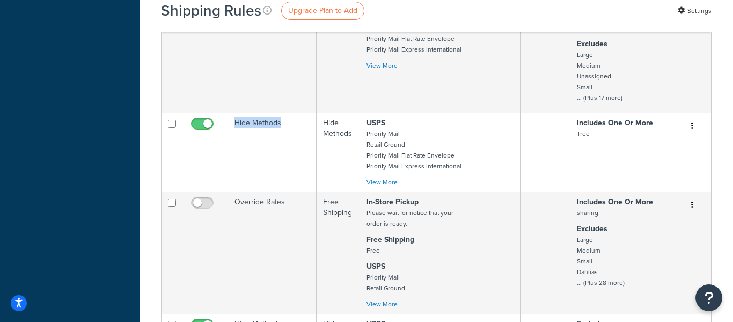
copy td "Hide Methods"
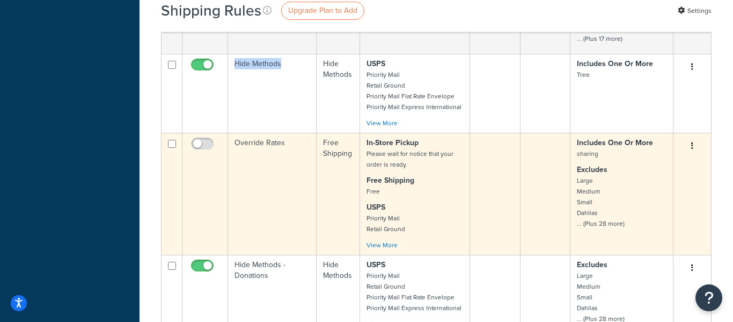
scroll to position [2873, 0]
drag, startPoint x: 286, startPoint y: 119, endPoint x: 211, endPoint y: 125, distance: 75.4
click at [211, 132] on tr "Override Rates Free Shipping In-Store Pickup Please wait for notice that your o…" at bounding box center [437, 193] width 550 height 122
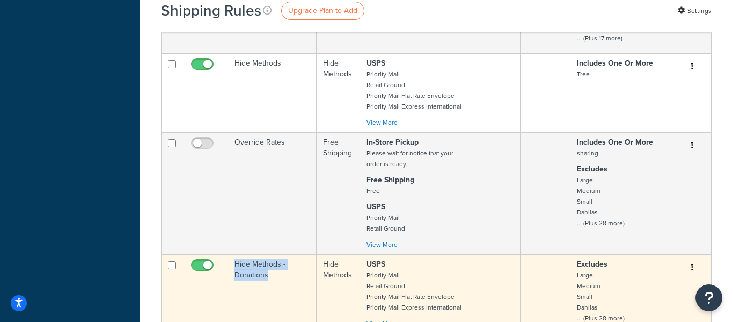
drag, startPoint x: 270, startPoint y: 250, endPoint x: 231, endPoint y: 238, distance: 40.4
click at [231, 254] on td "Hide Methods - Donations" at bounding box center [272, 293] width 89 height 79
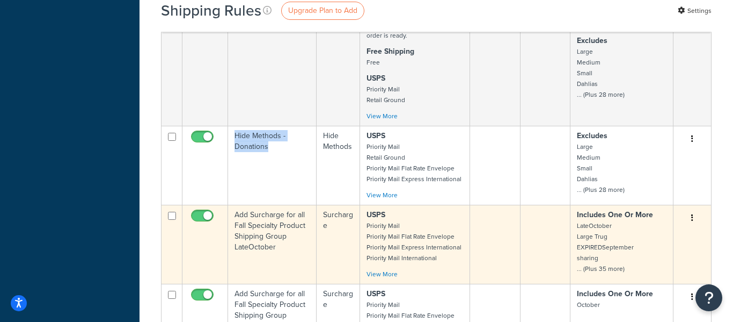
scroll to position [3010, 0]
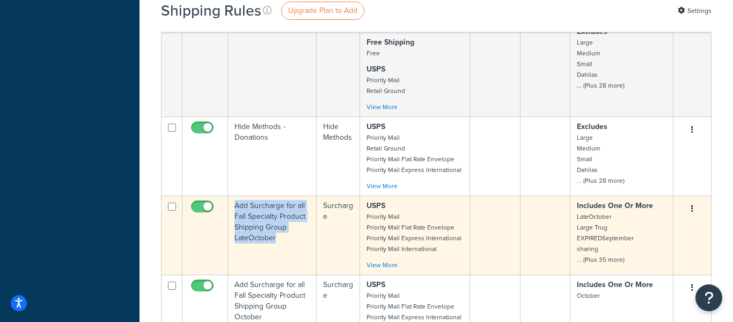
drag, startPoint x: 293, startPoint y: 221, endPoint x: 225, endPoint y: 179, distance: 79.6
click at [226, 195] on tr "Add Surcharge for all Fall Specialty Product Shipping Group LateOctober Surchar…" at bounding box center [437, 234] width 550 height 79
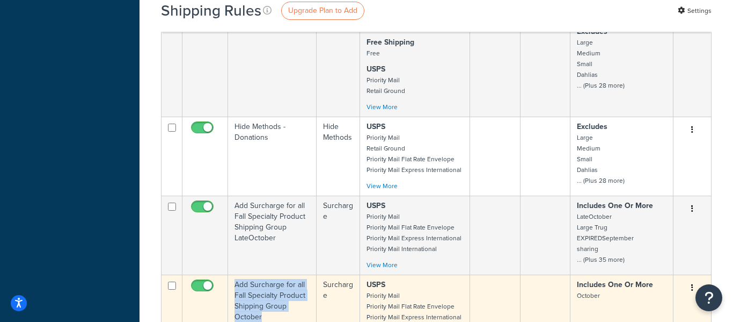
drag, startPoint x: 279, startPoint y: 291, endPoint x: 237, endPoint y: 255, distance: 54.8
click at [233, 274] on td "Add Surcharge for all Fall Specialty Product Shipping Group October" at bounding box center [272, 313] width 89 height 79
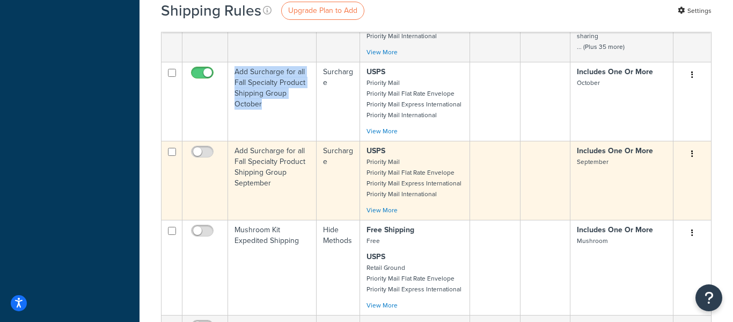
scroll to position [3254, 0]
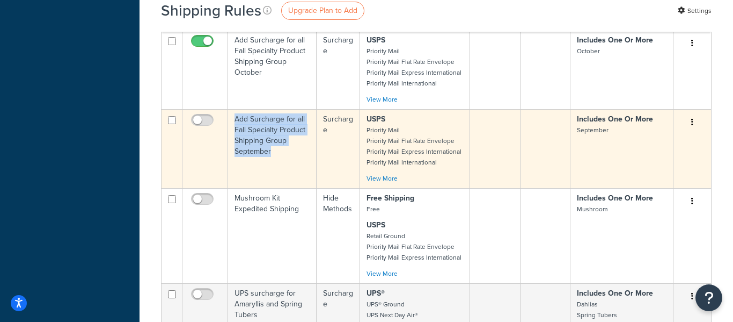
drag, startPoint x: 273, startPoint y: 125, endPoint x: 233, endPoint y: 92, distance: 51.5
click at [233, 109] on td "Add Surcharge for all Fall Specialty Product Shipping Group September" at bounding box center [272, 148] width 89 height 79
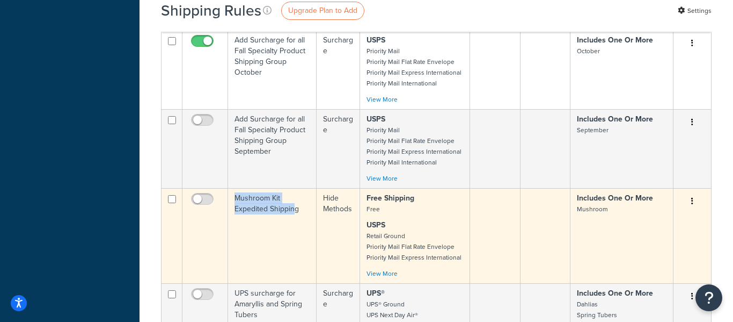
drag, startPoint x: 296, startPoint y: 186, endPoint x: 191, endPoint y: 169, distance: 106.7
click at [191, 188] on tr "Mushroom Kit Expedited Shipping Hide Methods Free Shipping Free USPS Retail Gro…" at bounding box center [437, 235] width 550 height 95
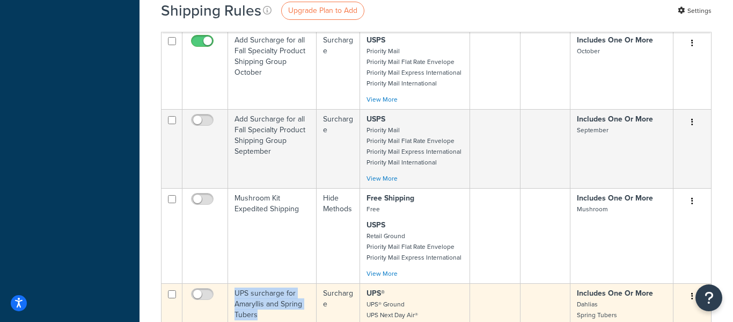
drag, startPoint x: 265, startPoint y: 295, endPoint x: 232, endPoint y: 265, distance: 44.5
click at [232, 283] on td "UPS surcharge for Amaryllis and Spring Tubers" at bounding box center [272, 311] width 89 height 57
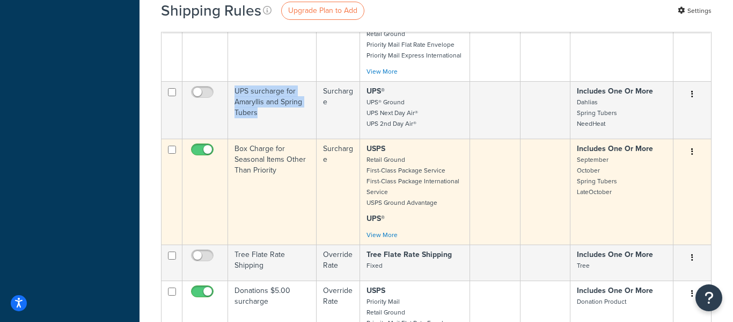
scroll to position [3458, 0]
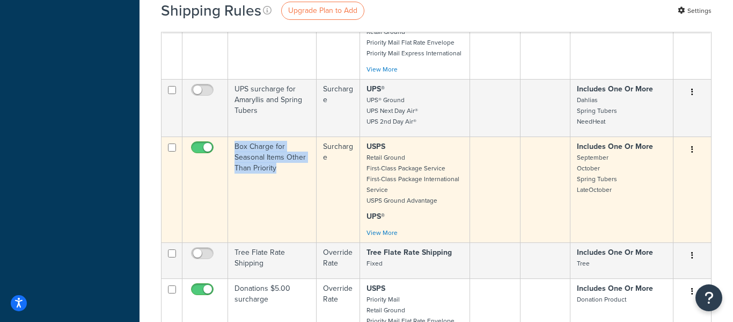
drag, startPoint x: 293, startPoint y: 150, endPoint x: 212, endPoint y: 121, distance: 86.3
click at [215, 136] on tr "Box Charge for Seasonal Items Other Than Priority Surcharge USPS Retail Ground …" at bounding box center [437, 189] width 550 height 106
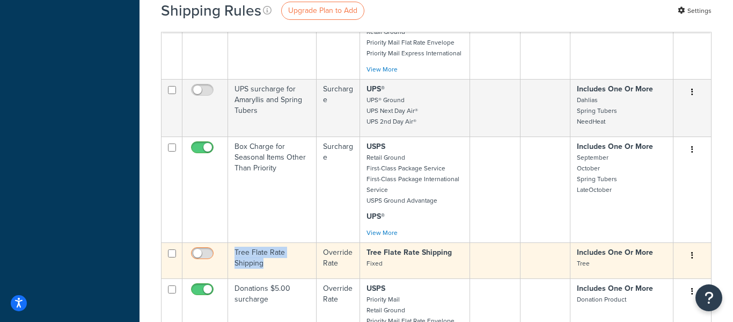
drag, startPoint x: 277, startPoint y: 242, endPoint x: 218, endPoint y: 232, distance: 59.8
click at [218, 242] on tr "Tree Flate Rate Shipping Override Rate Tree Flate Rate Shipping Fixed Includes …" at bounding box center [437, 260] width 550 height 36
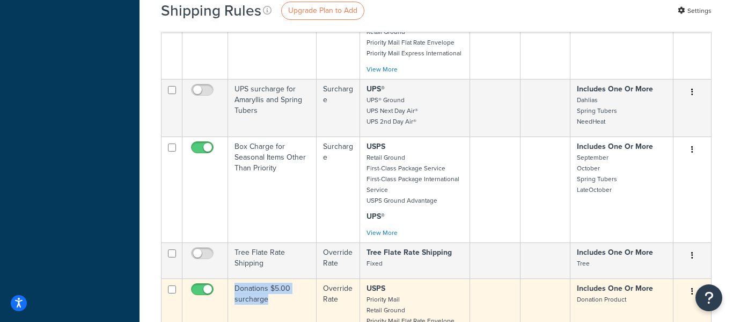
drag, startPoint x: 286, startPoint y: 280, endPoint x: 236, endPoint y: 260, distance: 54.2
click at [236, 278] on td "Donations $5.00 surcharge" at bounding box center [272, 317] width 89 height 79
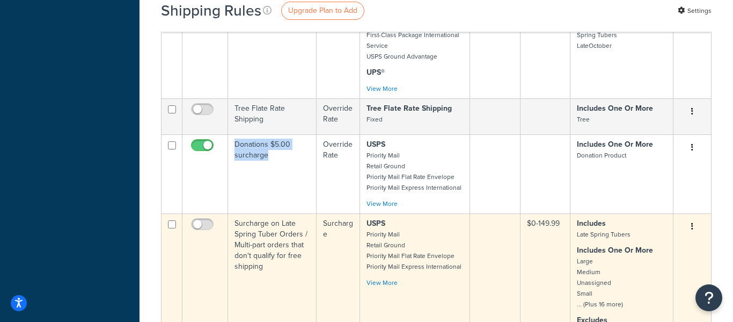
scroll to position [3604, 0]
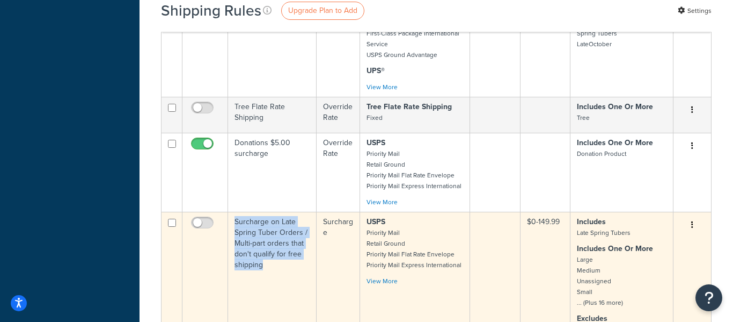
drag, startPoint x: 276, startPoint y: 252, endPoint x: 234, endPoint y: 202, distance: 65.1
click at [234, 212] on td "Surcharge on Late Spring Tuber Orders / Multi-part orders that don't qualify fo…" at bounding box center [272, 283] width 89 height 143
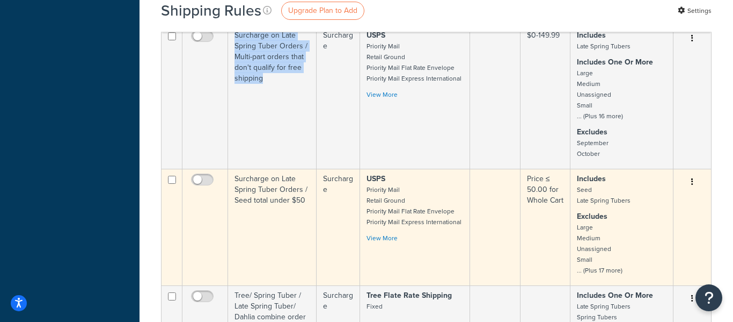
scroll to position [3796, 0]
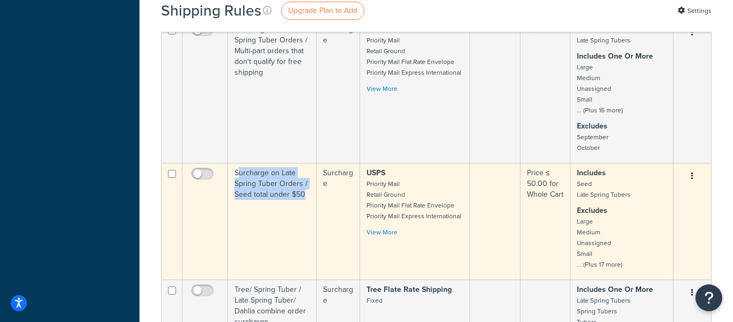
drag, startPoint x: 305, startPoint y: 170, endPoint x: 239, endPoint y: 149, distance: 69.3
click at [239, 163] on td "Surcharge on Late Spring Tuber Orders / Seed total under $50" at bounding box center [272, 221] width 89 height 116
click at [238, 163] on td "Surcharge on Late Spring Tuber Orders / Seed total under $50" at bounding box center [272, 221] width 89 height 116
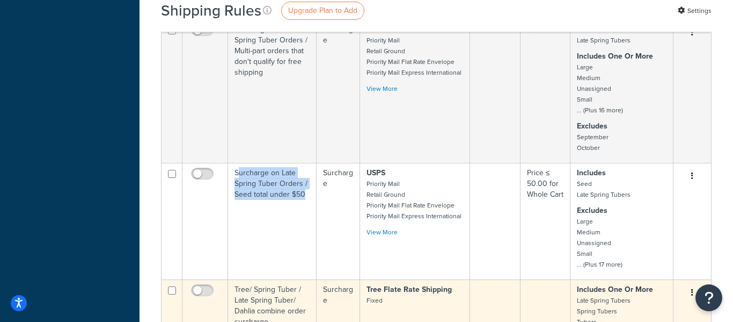
scroll to position [3860, 0]
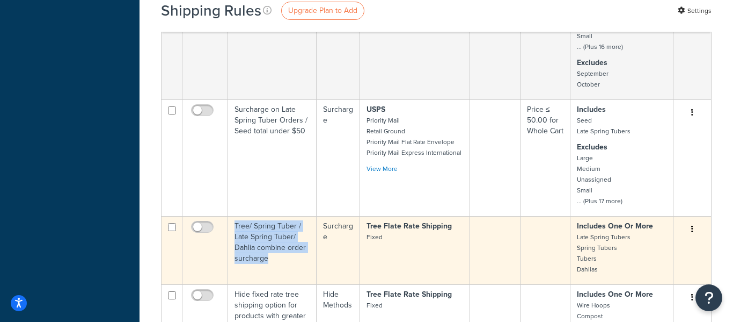
drag, startPoint x: 287, startPoint y: 241, endPoint x: 235, endPoint y: 203, distance: 63.9
click at [235, 216] on td "Tree/ Spring Tuber / Late Spring Tuber/ Dahlia combine order surcharge" at bounding box center [272, 250] width 89 height 68
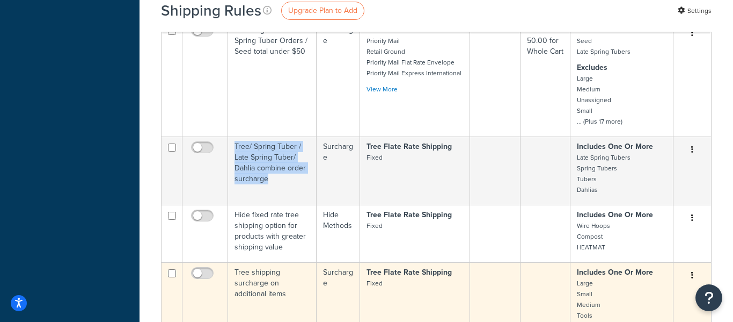
scroll to position [3952, 0]
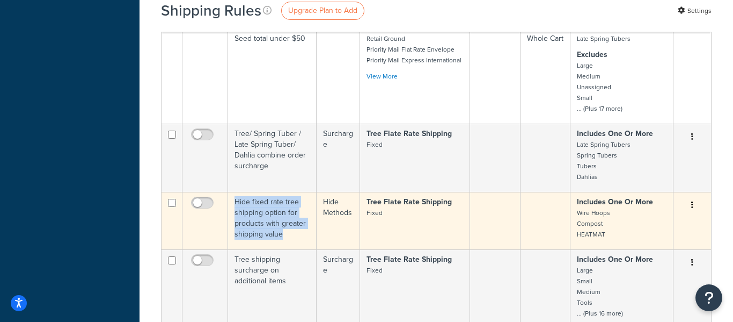
drag, startPoint x: 292, startPoint y: 213, endPoint x: 232, endPoint y: 176, distance: 69.9
click at [232, 192] on td "Hide fixed rate tree shipping option for products with greater shipping value" at bounding box center [272, 220] width 89 height 57
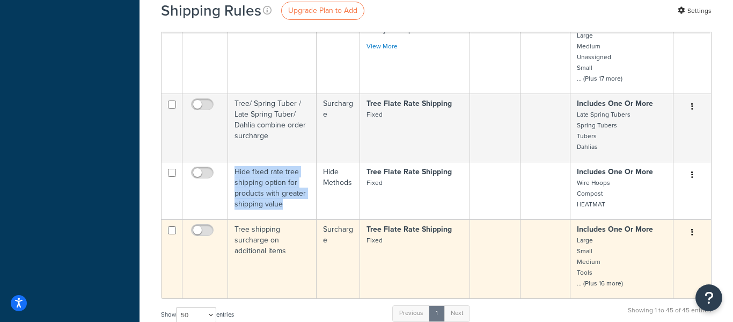
scroll to position [3985, 0]
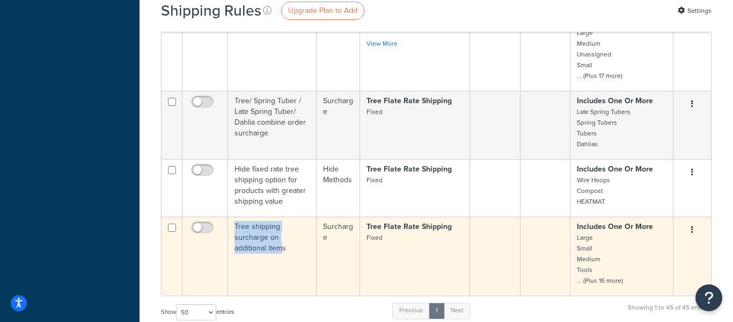
drag, startPoint x: 283, startPoint y: 224, endPoint x: 234, endPoint y: 200, distance: 55.5
click at [234, 216] on td "Tree shipping surcharge on additional items" at bounding box center [272, 255] width 89 height 79
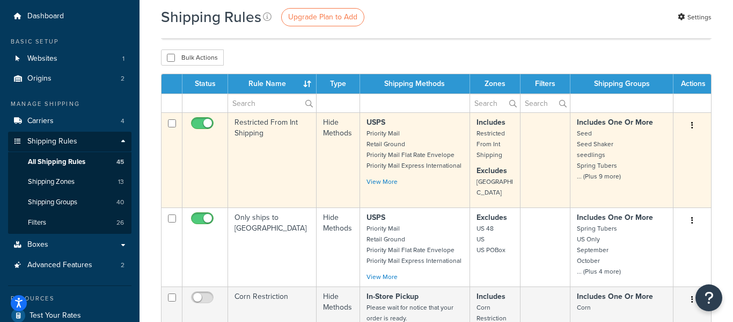
scroll to position [72, 0]
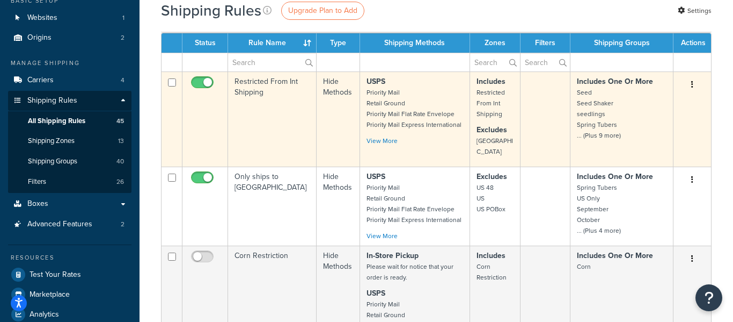
click at [682, 81] on div "Edit Delete" at bounding box center [692, 84] width 25 height 17
click at [254, 81] on td "Restricted From Int Shipping" at bounding box center [272, 118] width 89 height 95
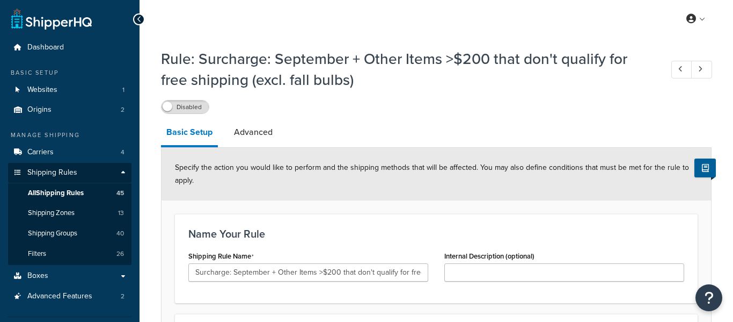
select select "PERCENTAGE"
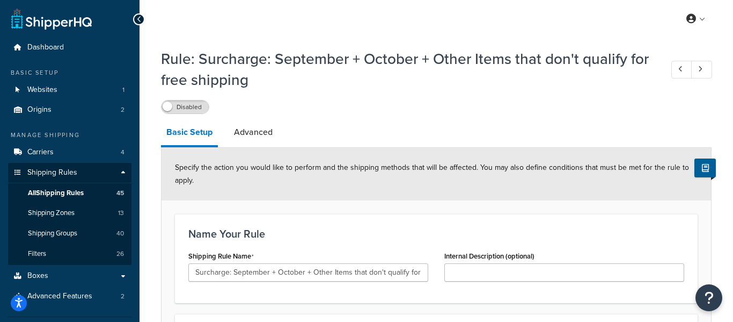
select select "PERCENTAGE"
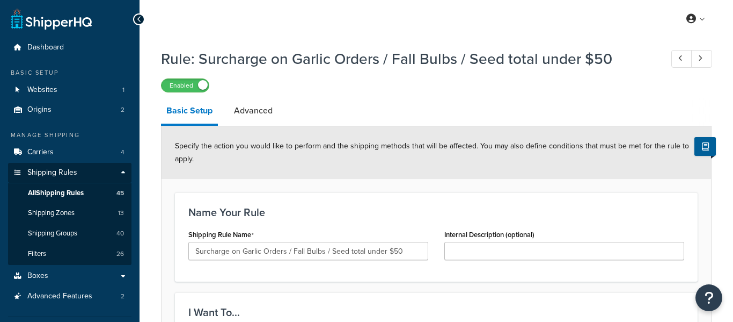
select select "PERCENTAGE"
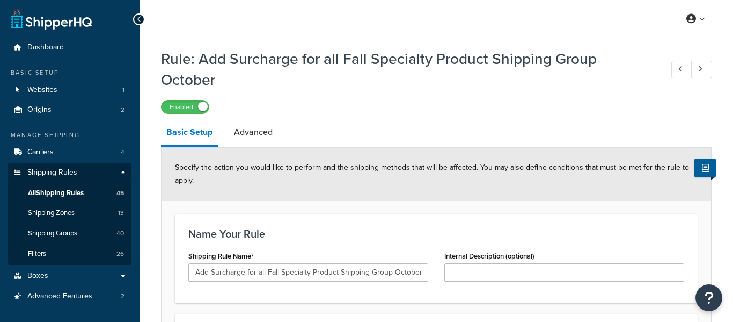
select select "PERCENTAGE"
select select "SHIPPING_GROUP"
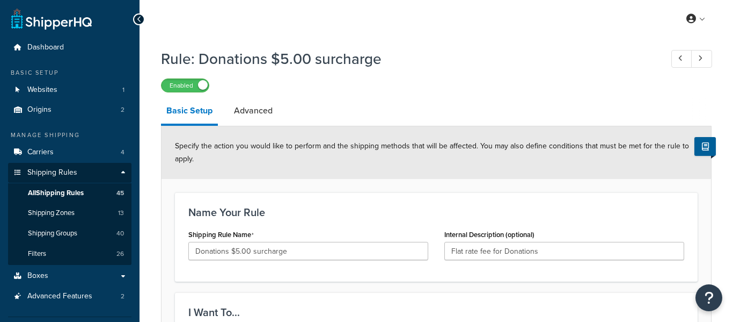
select select "SHIPPING_GROUP"
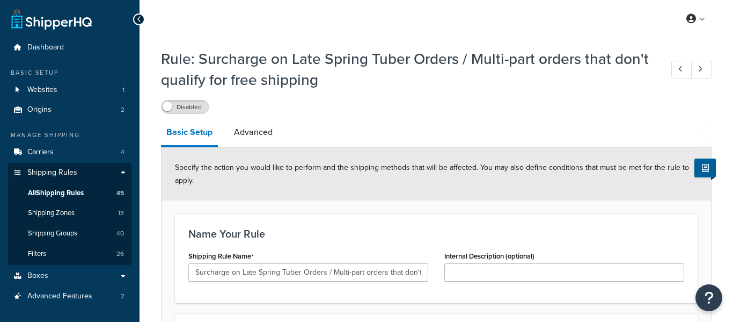
select select "PERCENTAGE"
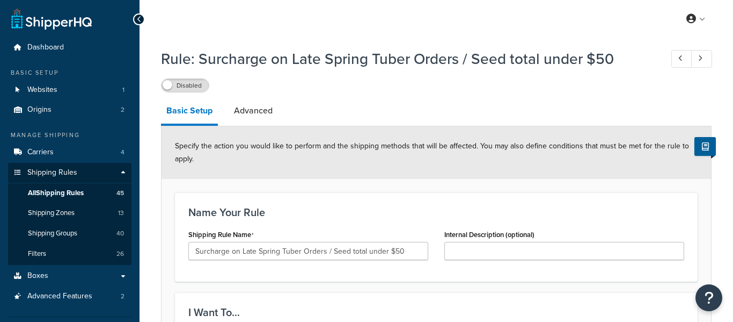
select select "PERCENTAGE"
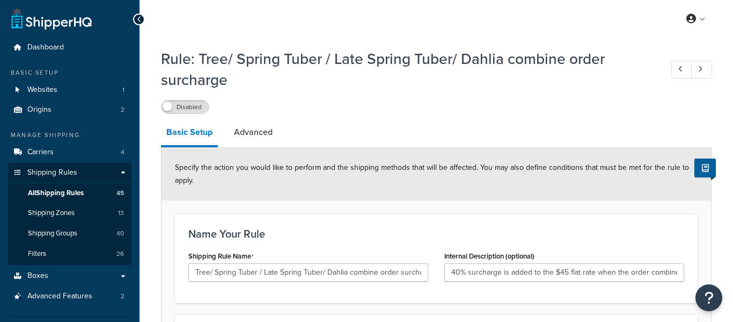
select select "PERCENTAGE"
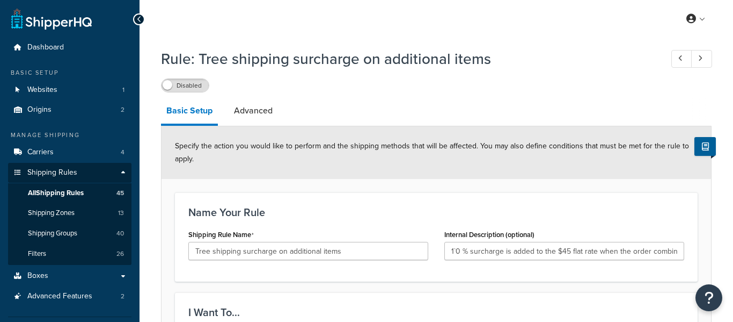
select select "PERCENTAGE"
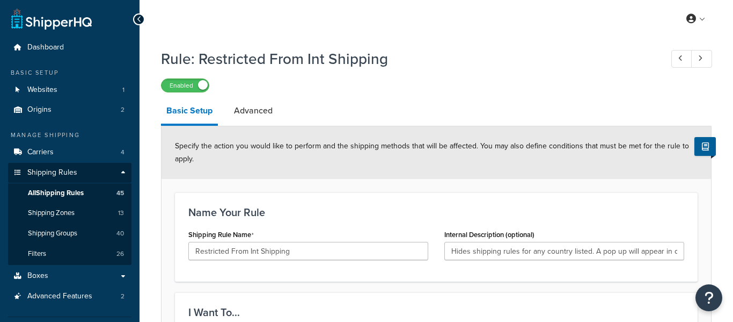
select select "HIDE"
click at [36, 172] on span "Shipping Rules" at bounding box center [52, 172] width 50 height 9
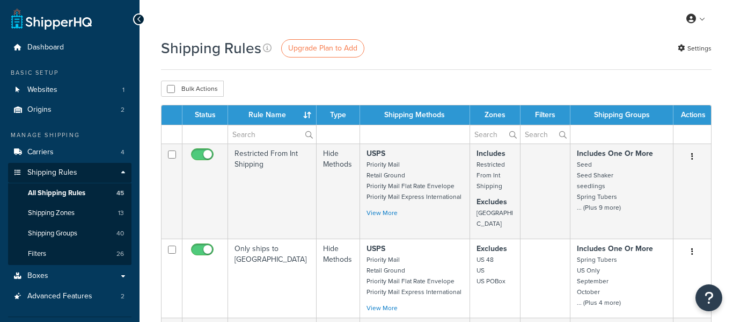
select select "50"
